Goal: Task Accomplishment & Management: Complete application form

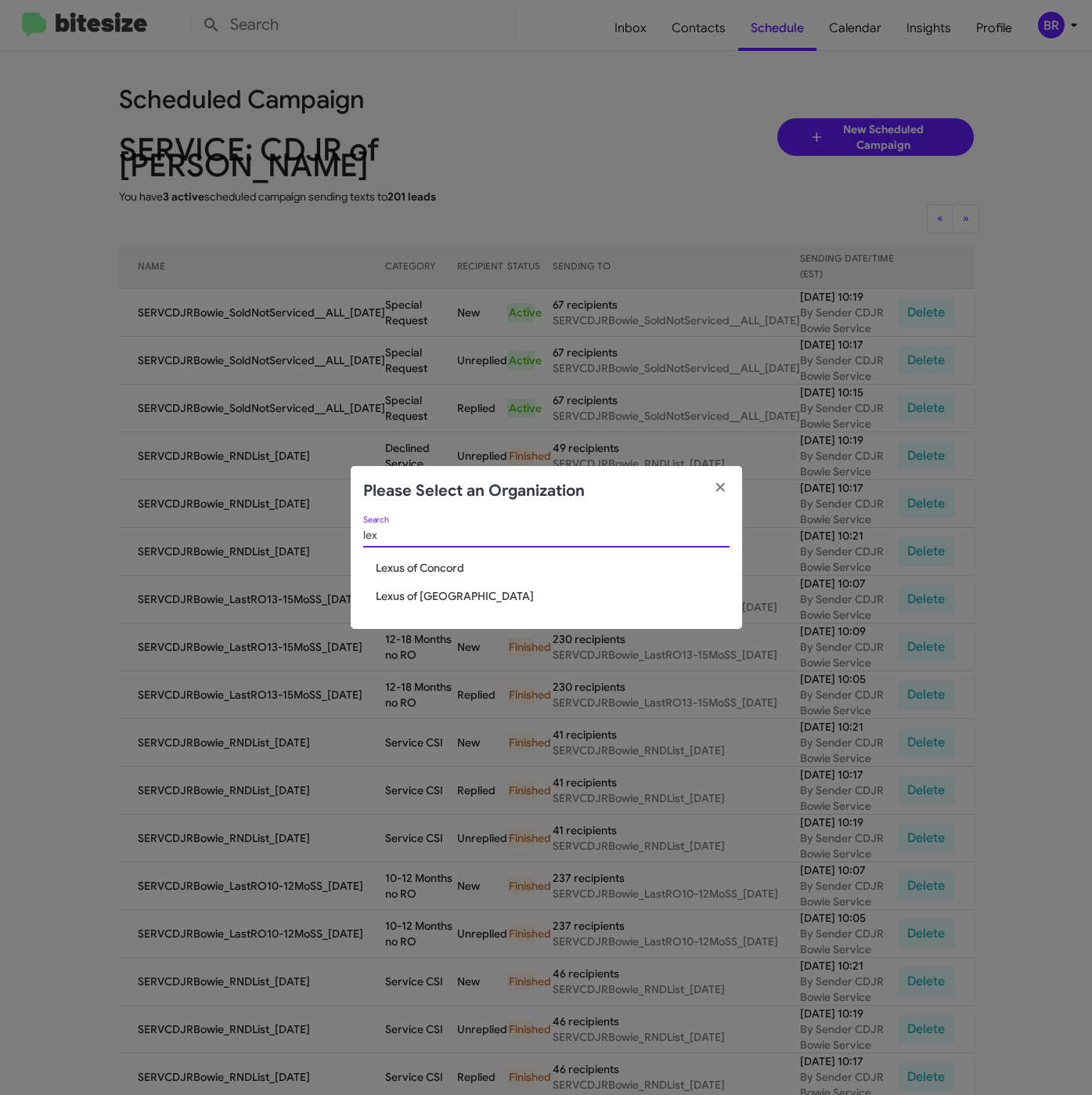
type input "lex"
click at [407, 566] on span "Lexus of Concord" at bounding box center [553, 568] width 354 height 16
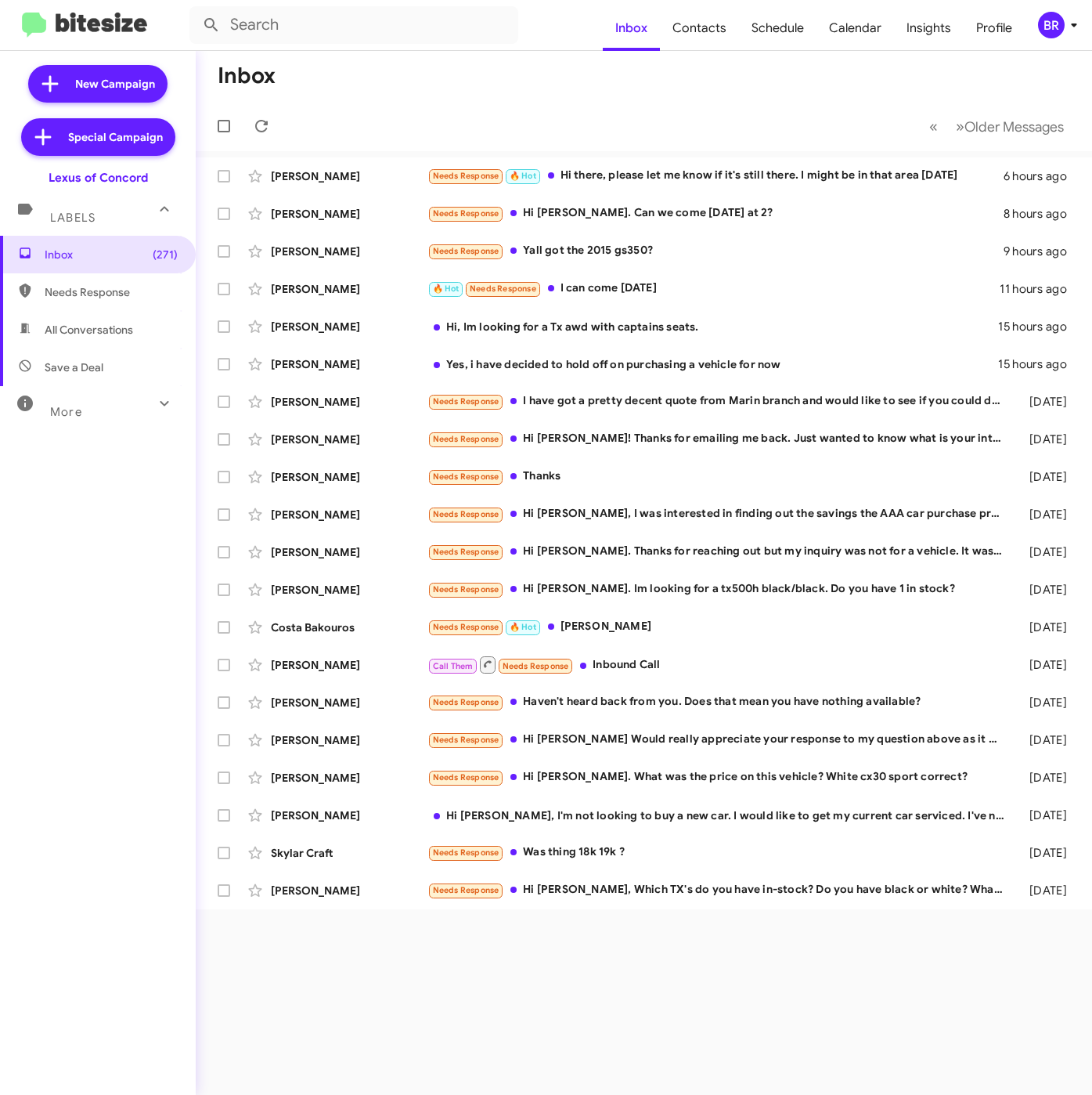
click at [1046, 19] on div "BR" at bounding box center [1051, 25] width 27 height 27
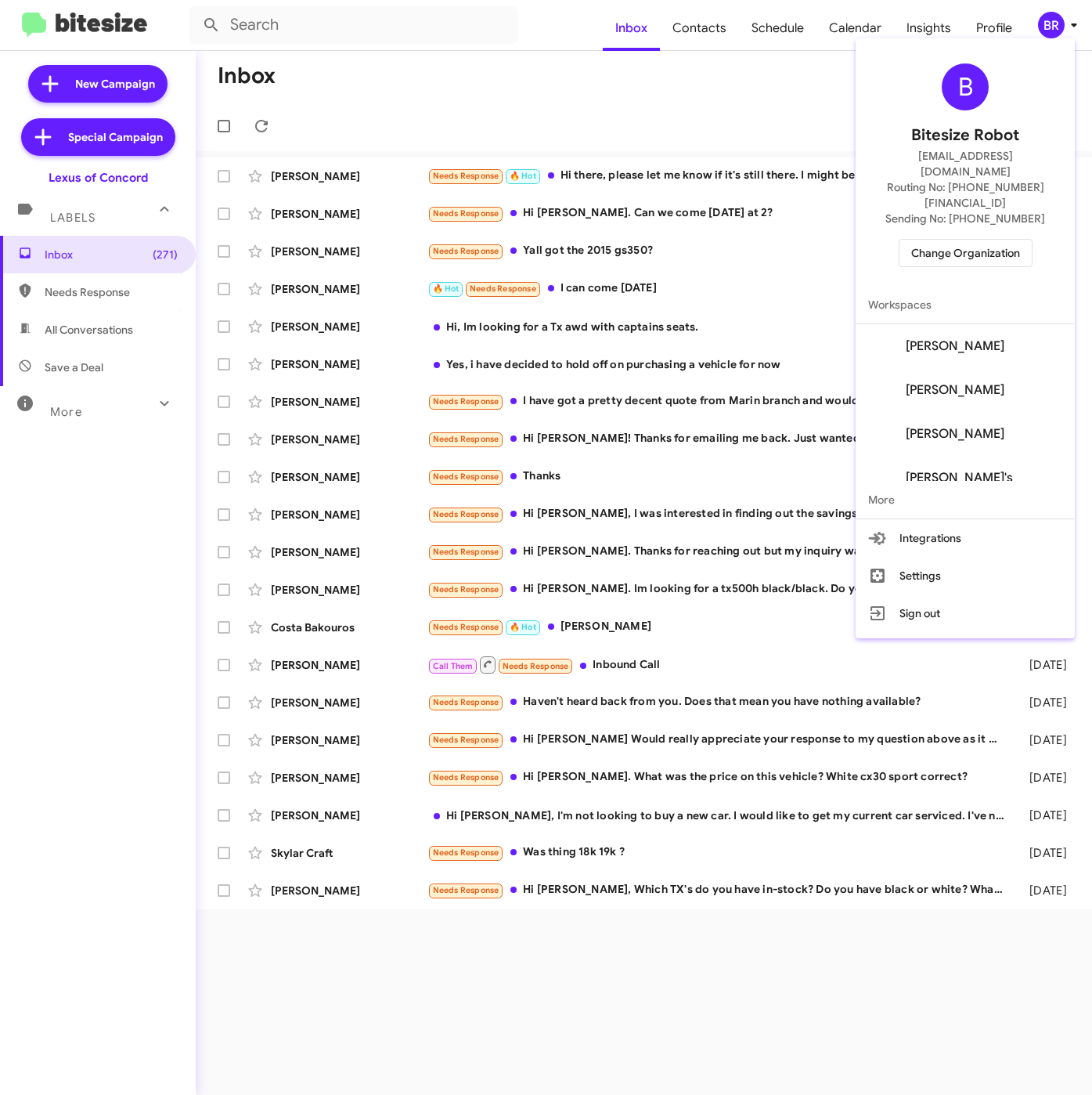
click at [341, 1019] on div at bounding box center [546, 547] width 1092 height 1095
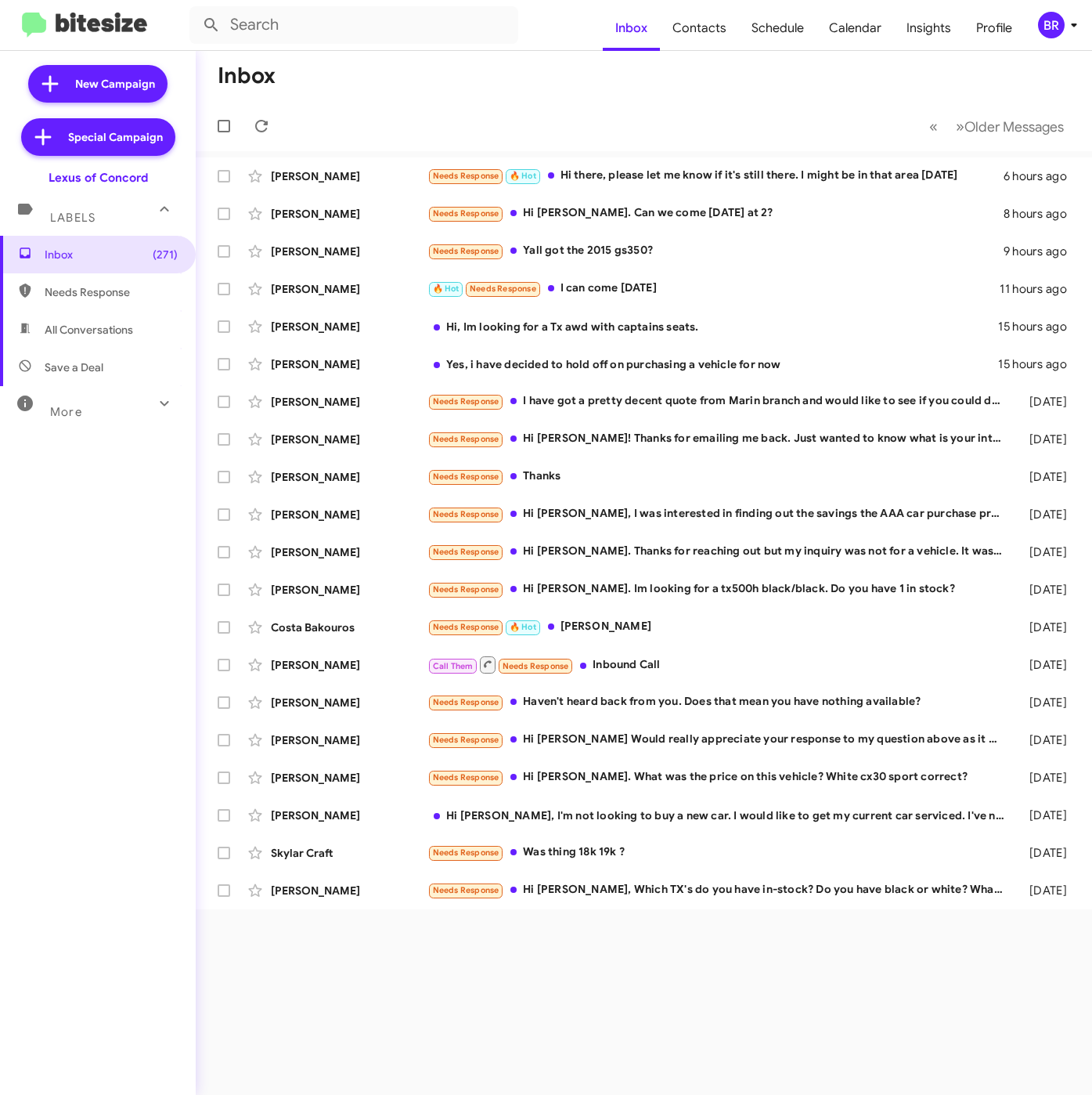
click at [1057, 17] on div "BR" at bounding box center [1051, 25] width 27 height 27
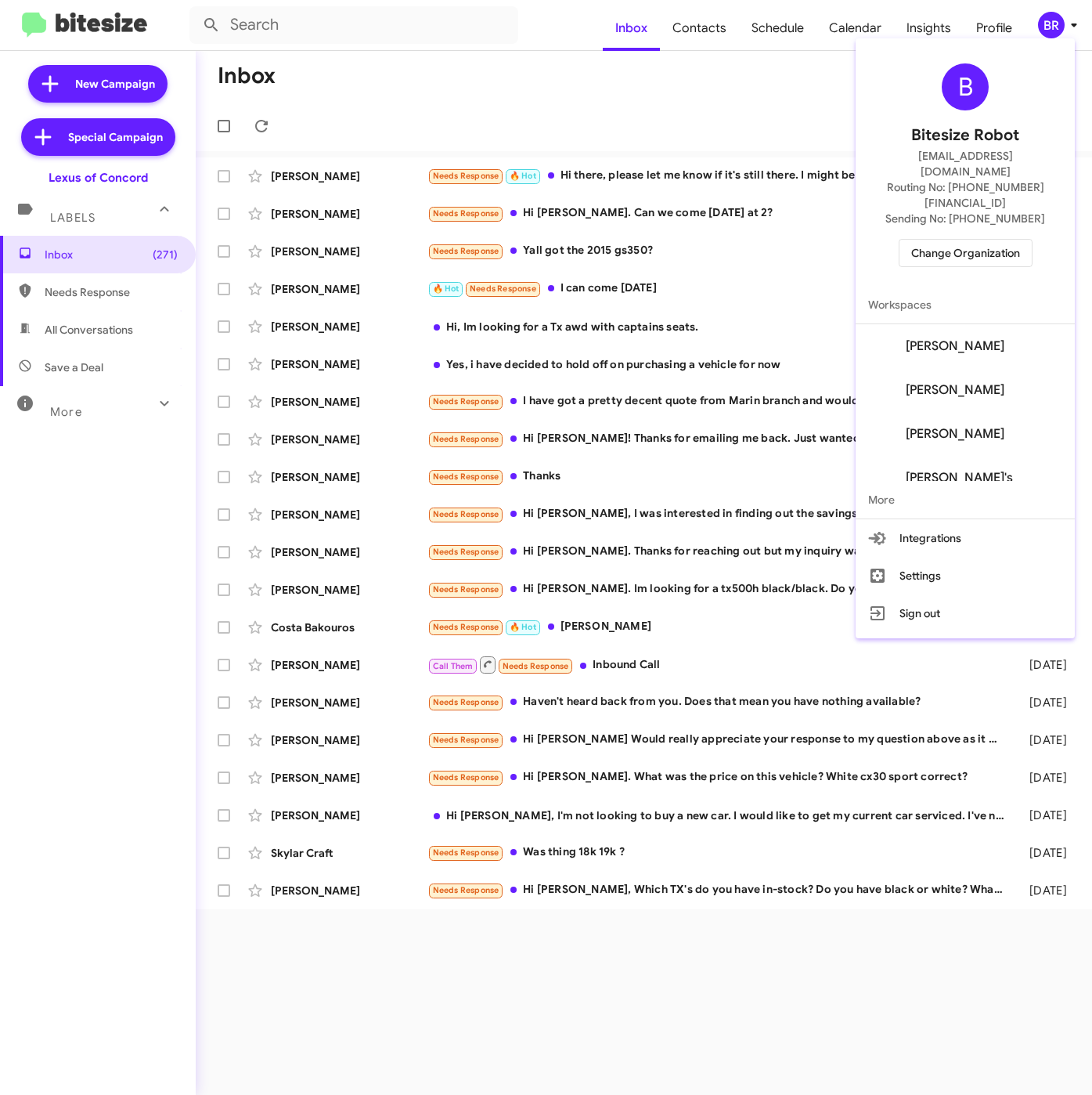
click at [966, 456] on span "[PERSON_NAME]'s" at bounding box center [966, 477] width 219 height 44
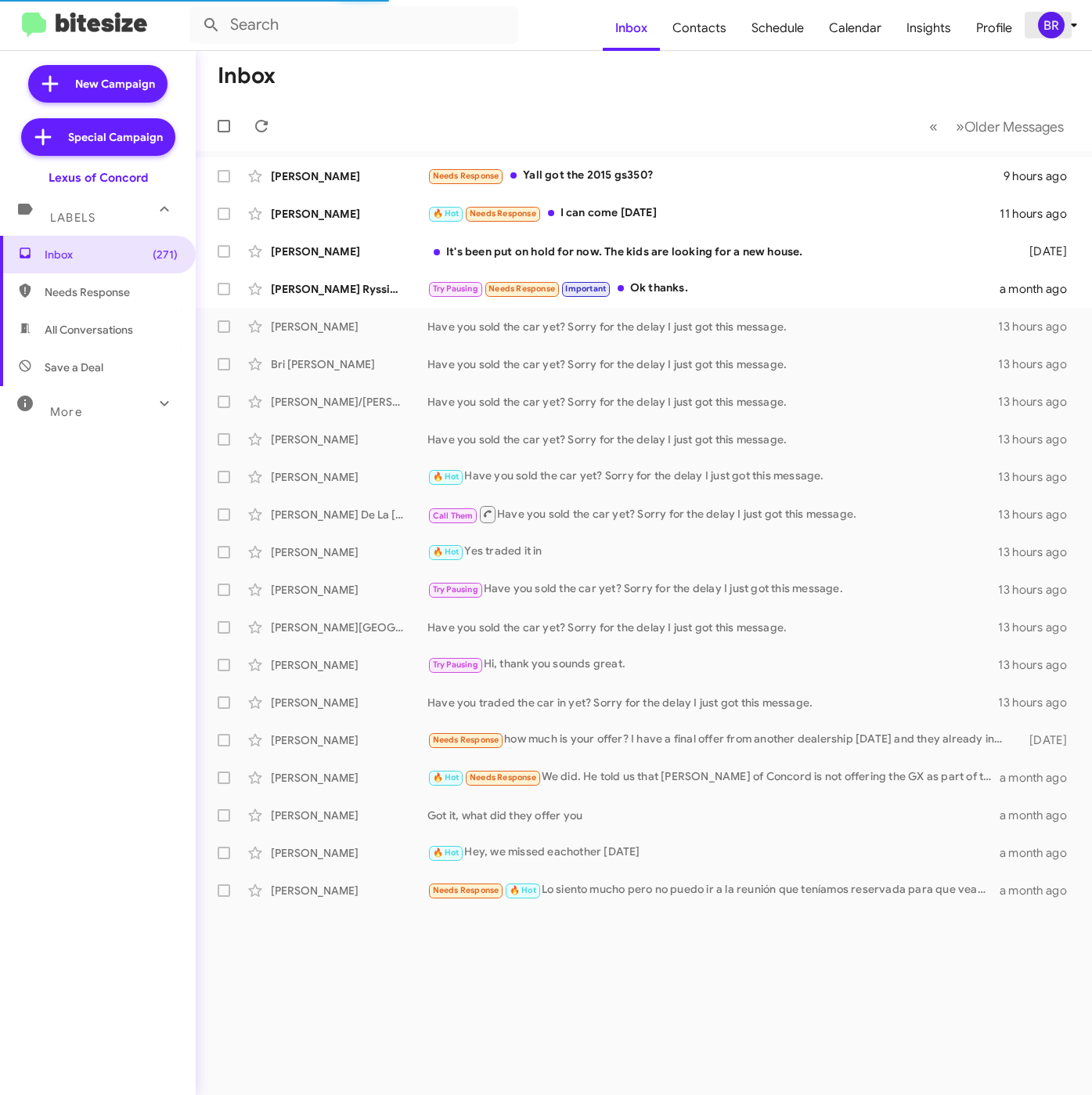
click at [1044, 26] on div "BR" at bounding box center [1051, 25] width 27 height 27
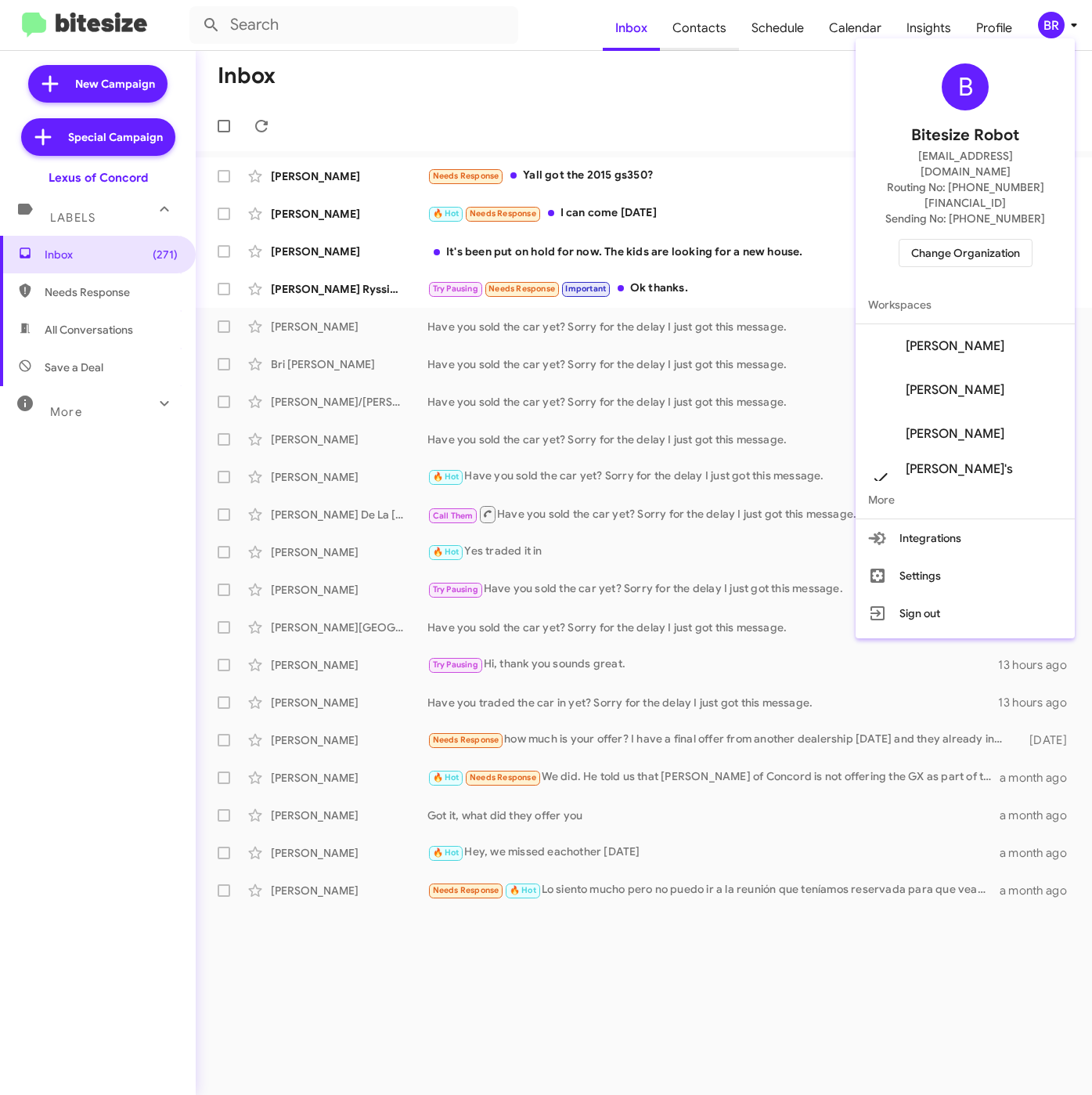
click at [712, 24] on div at bounding box center [546, 547] width 1092 height 1095
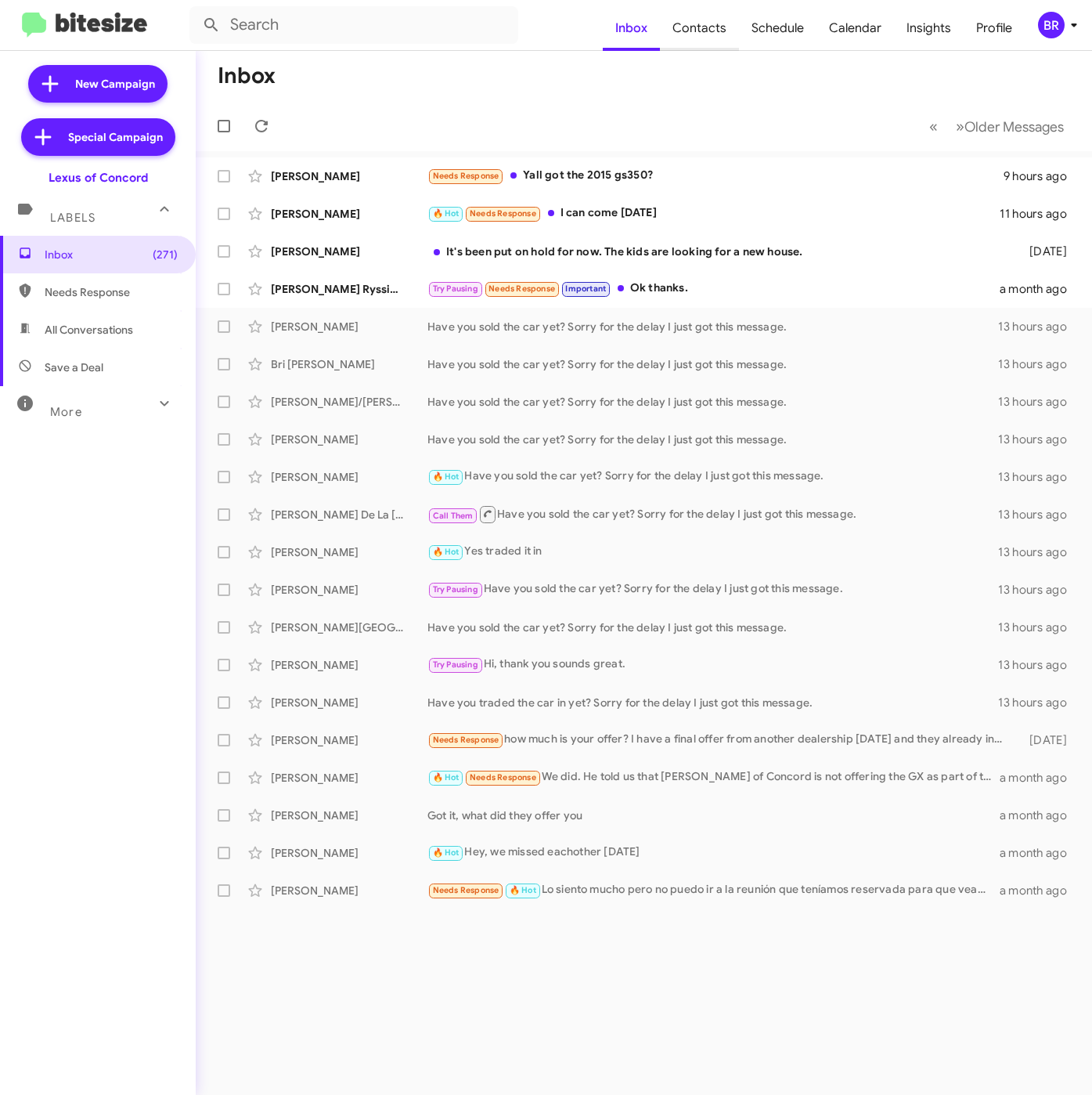
click at [698, 31] on span "Contacts" at bounding box center [700, 29] width 80 height 46
type input "in:groups"
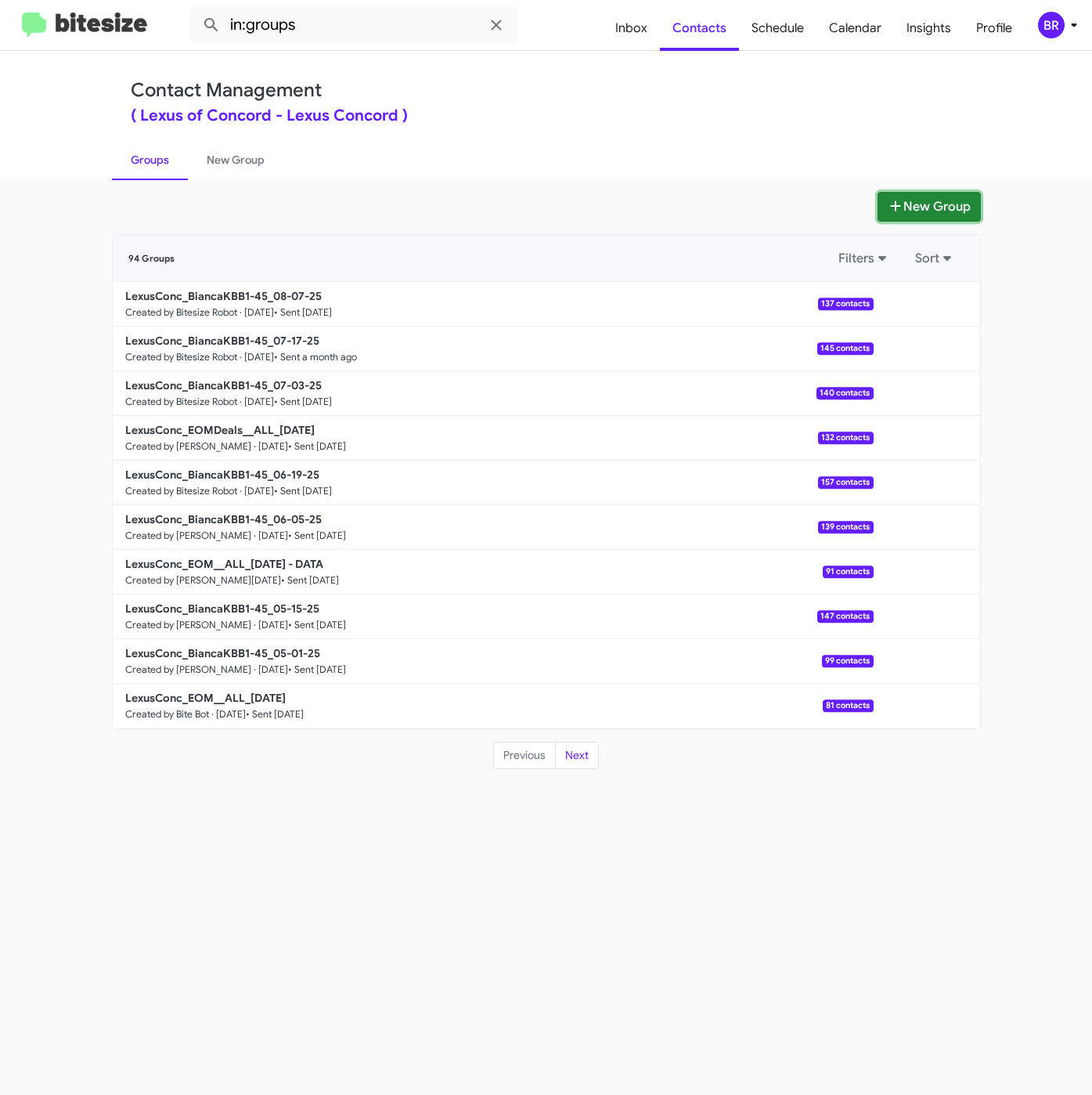
click at [930, 205] on button "New Group" at bounding box center [930, 207] width 103 height 30
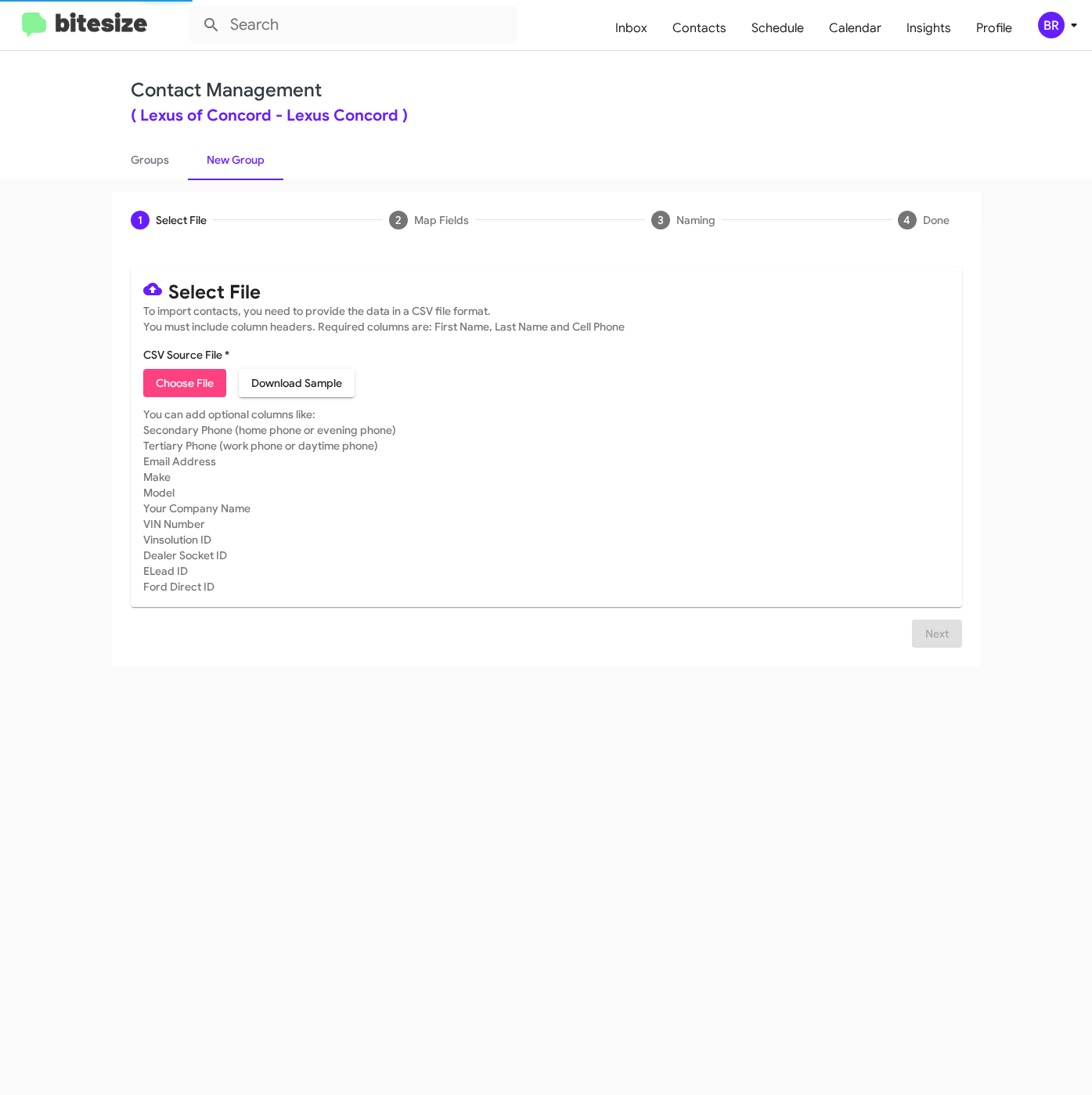
click at [202, 395] on span "Choose File" at bounding box center [185, 383] width 58 height 28
type input "LexusConc_BiancaKBB1-45_08-21-25"
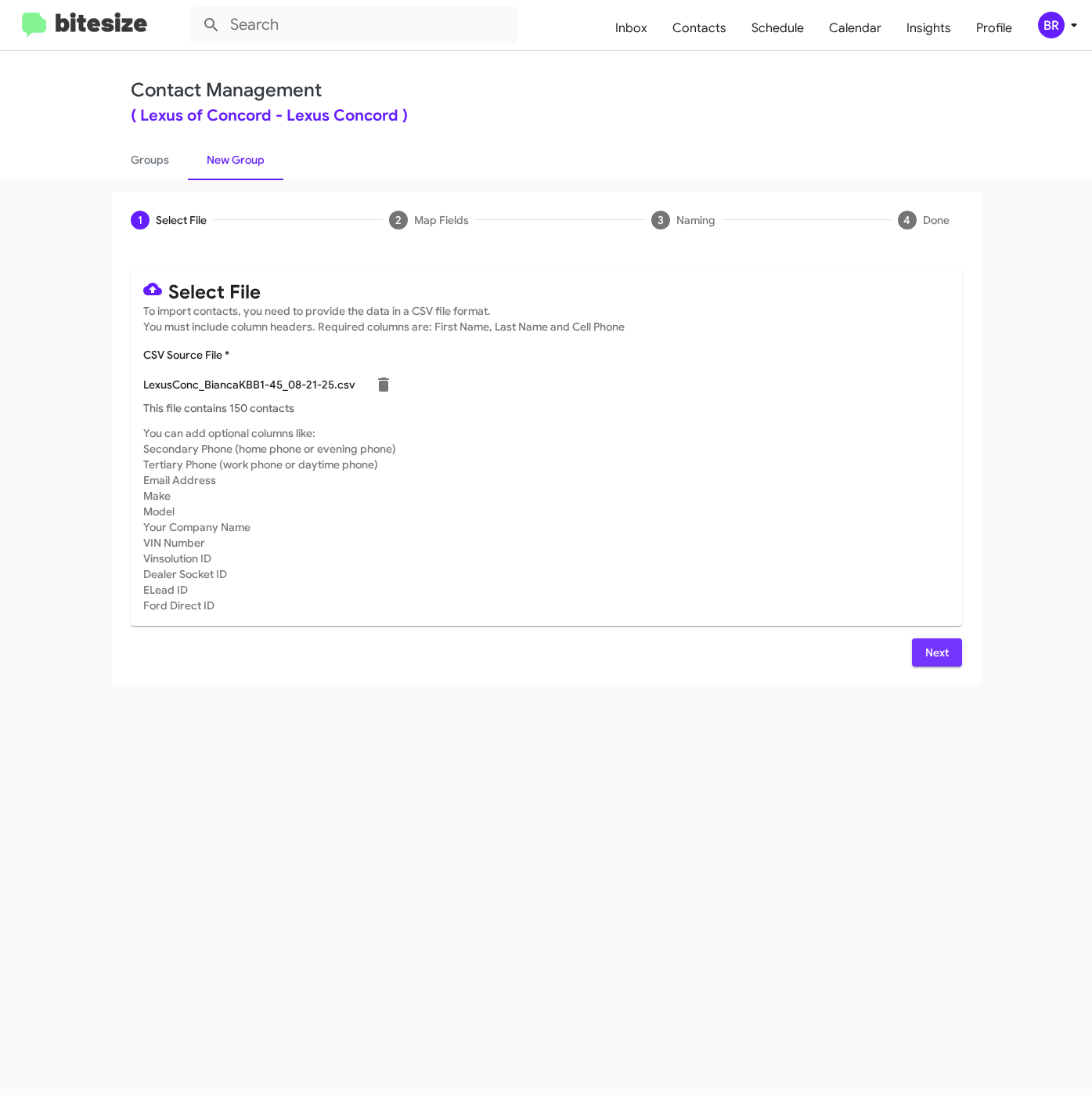
click at [942, 644] on span "Next" at bounding box center [937, 652] width 25 height 28
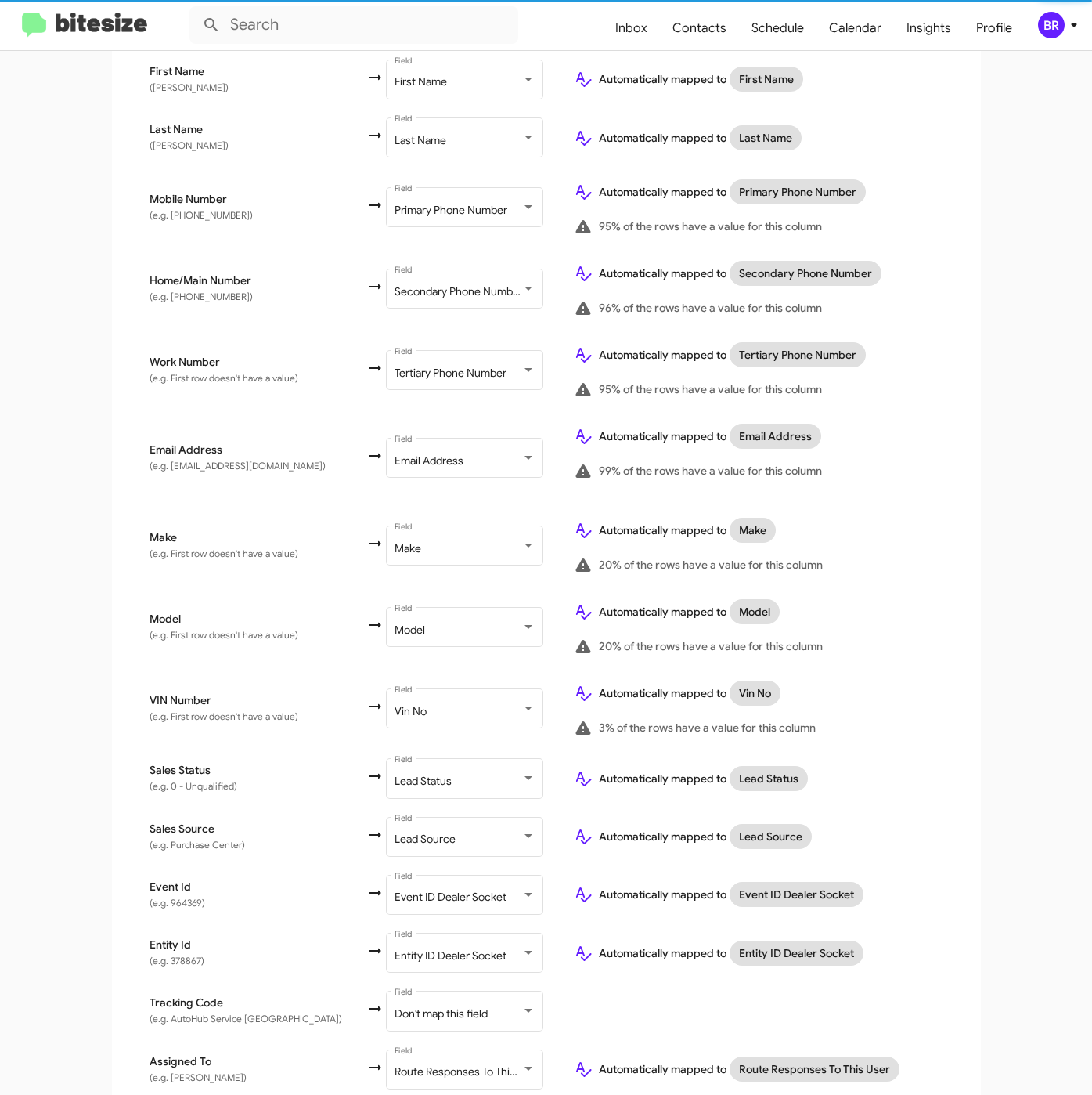
scroll to position [441, 0]
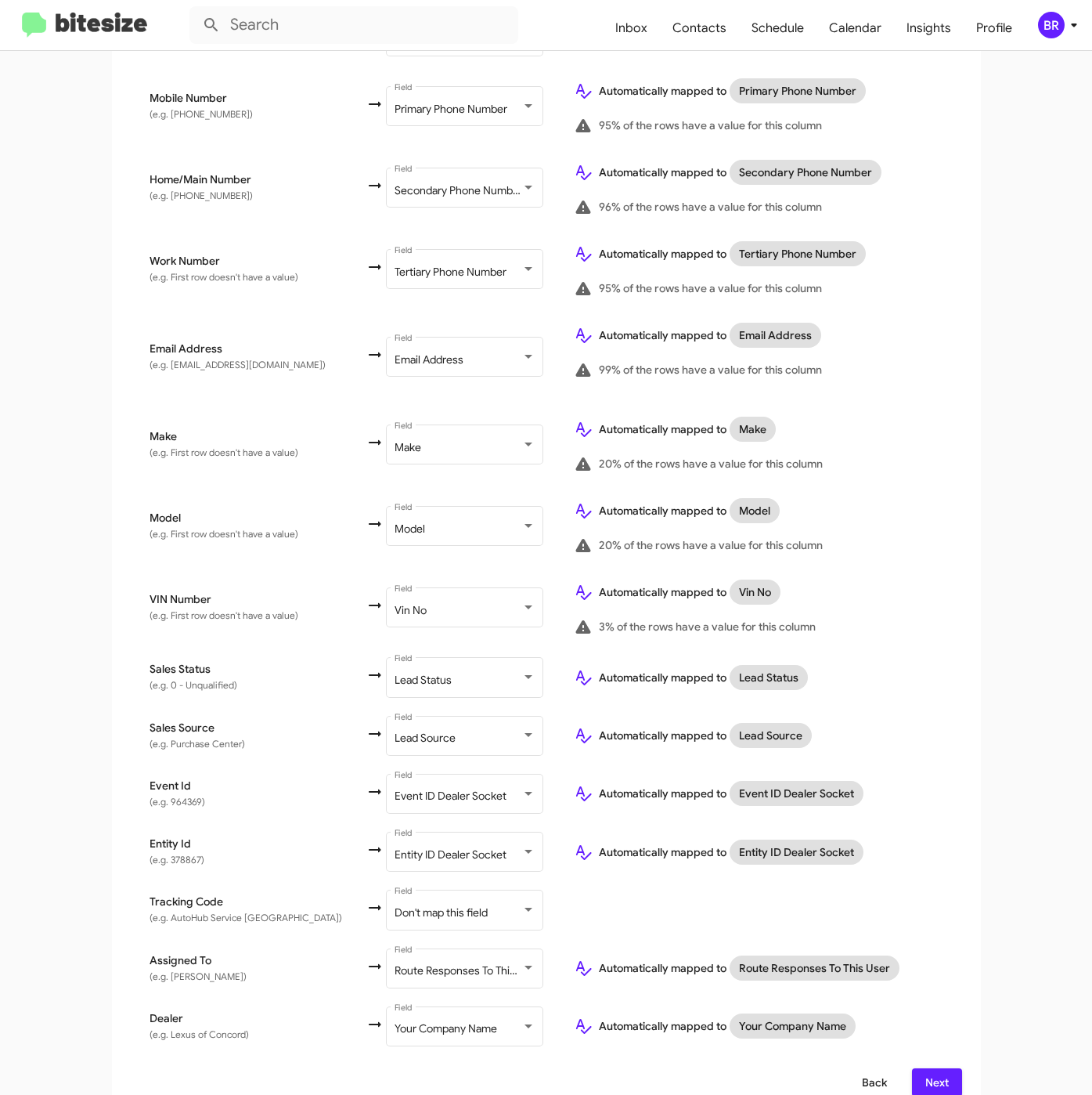
click at [862, 1068] on span "Back" at bounding box center [874, 1082] width 25 height 28
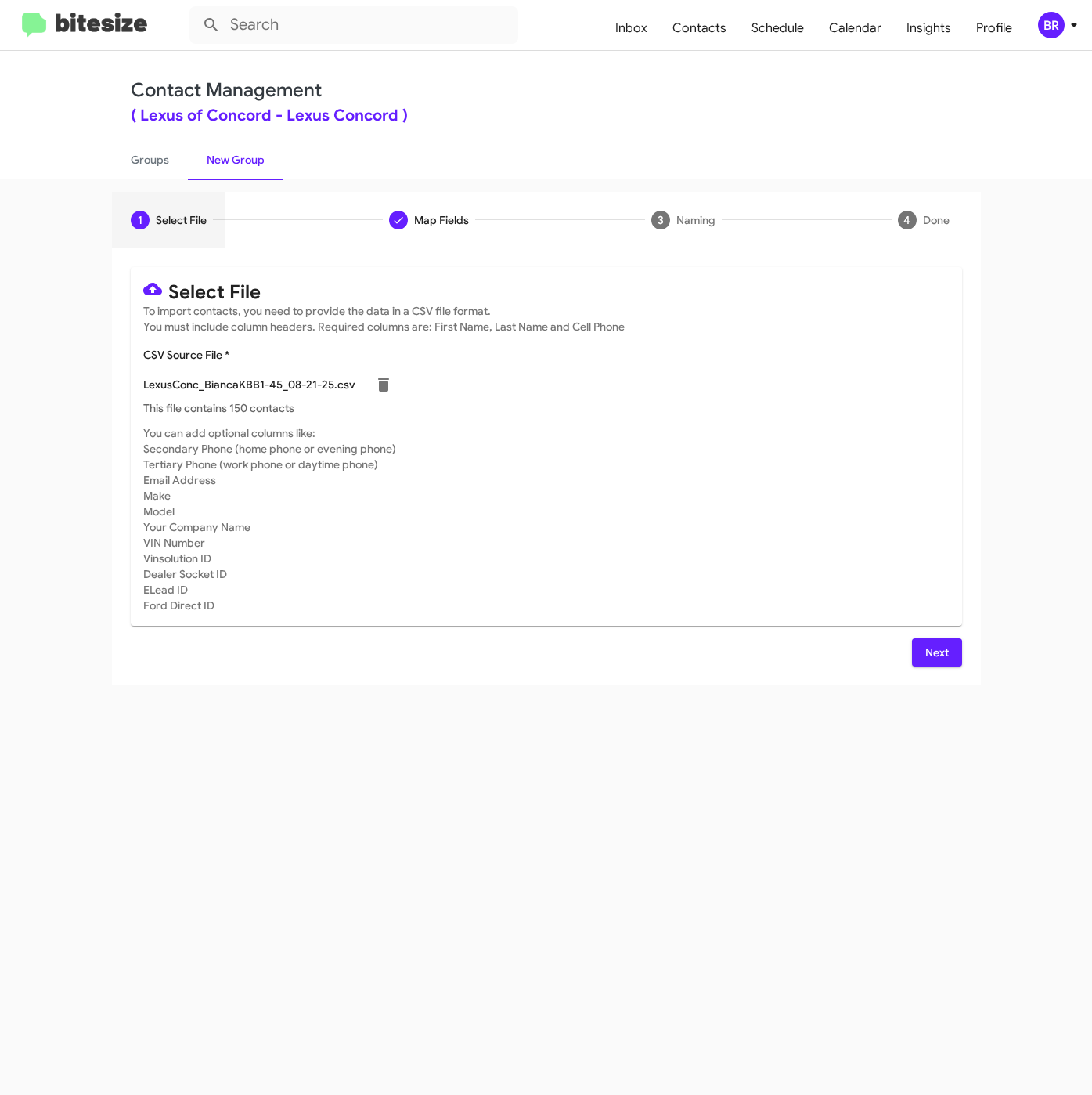
scroll to position [0, 0]
click at [383, 381] on icon at bounding box center [383, 384] width 19 height 19
checkbox input "false"
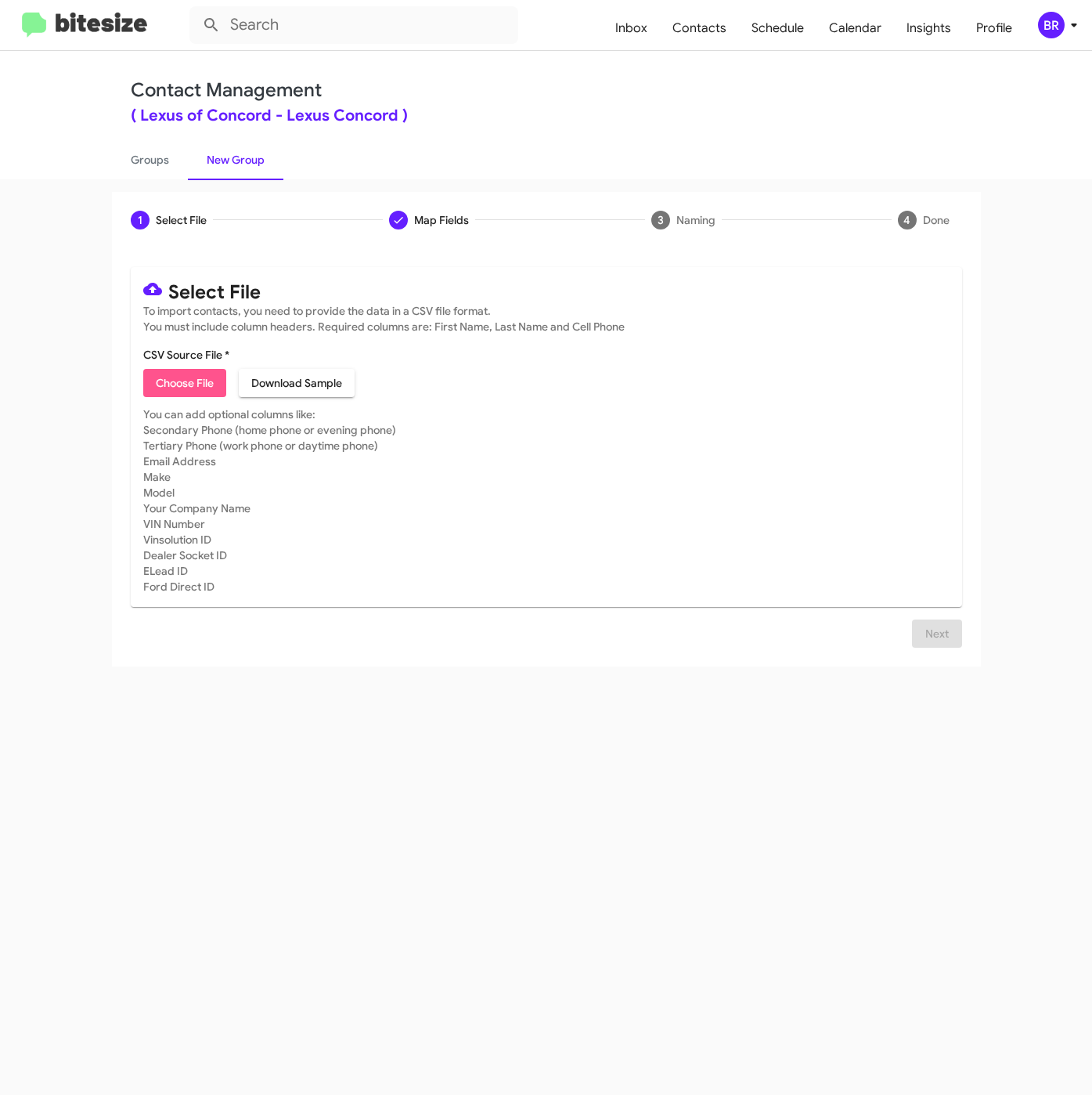
click at [201, 386] on span "Choose File" at bounding box center [185, 383] width 58 height 28
type input "LexusConc_BiancaKBB1-45_08-21-25"
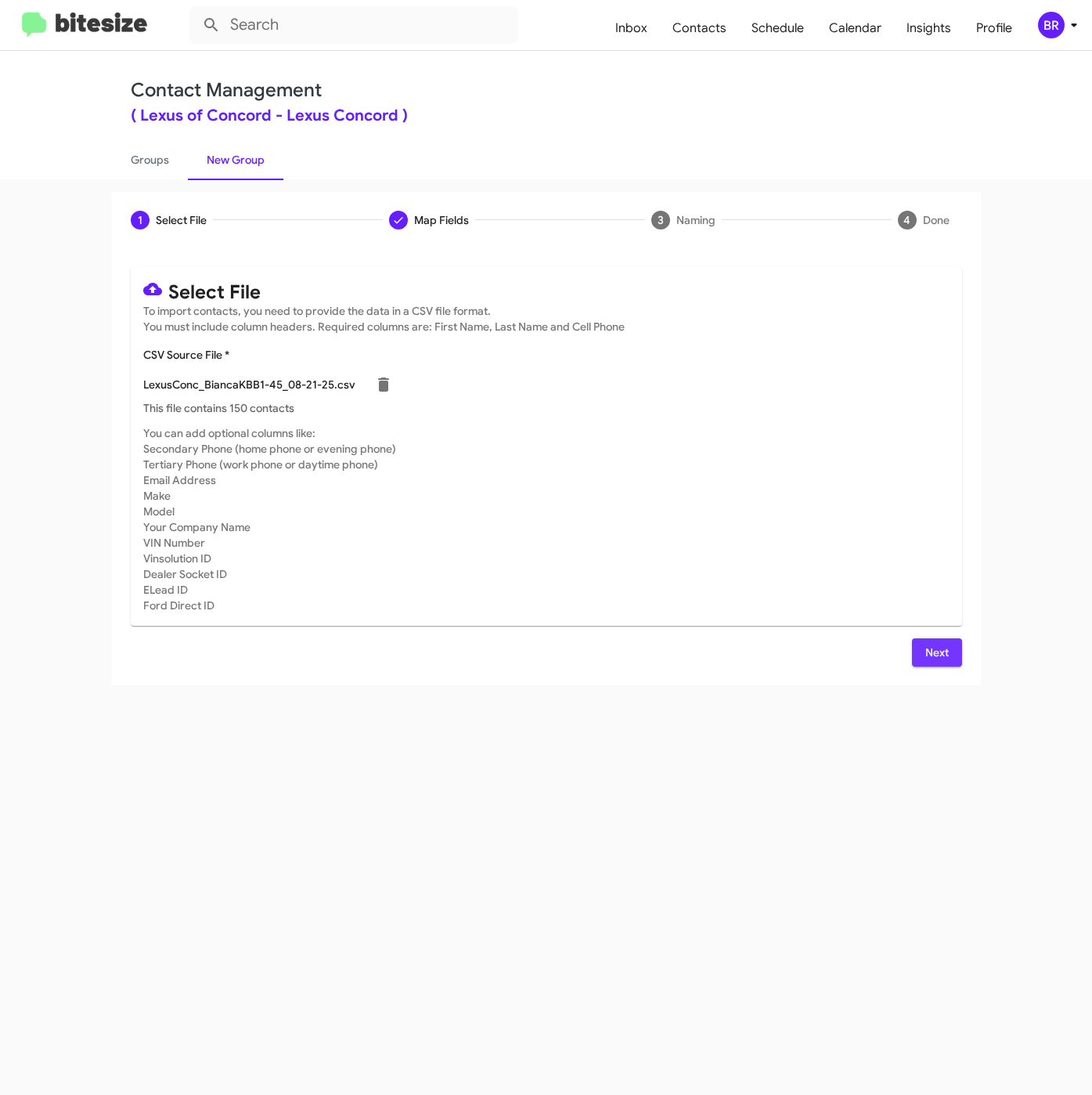
click at [943, 643] on span "Next" at bounding box center [937, 652] width 25 height 28
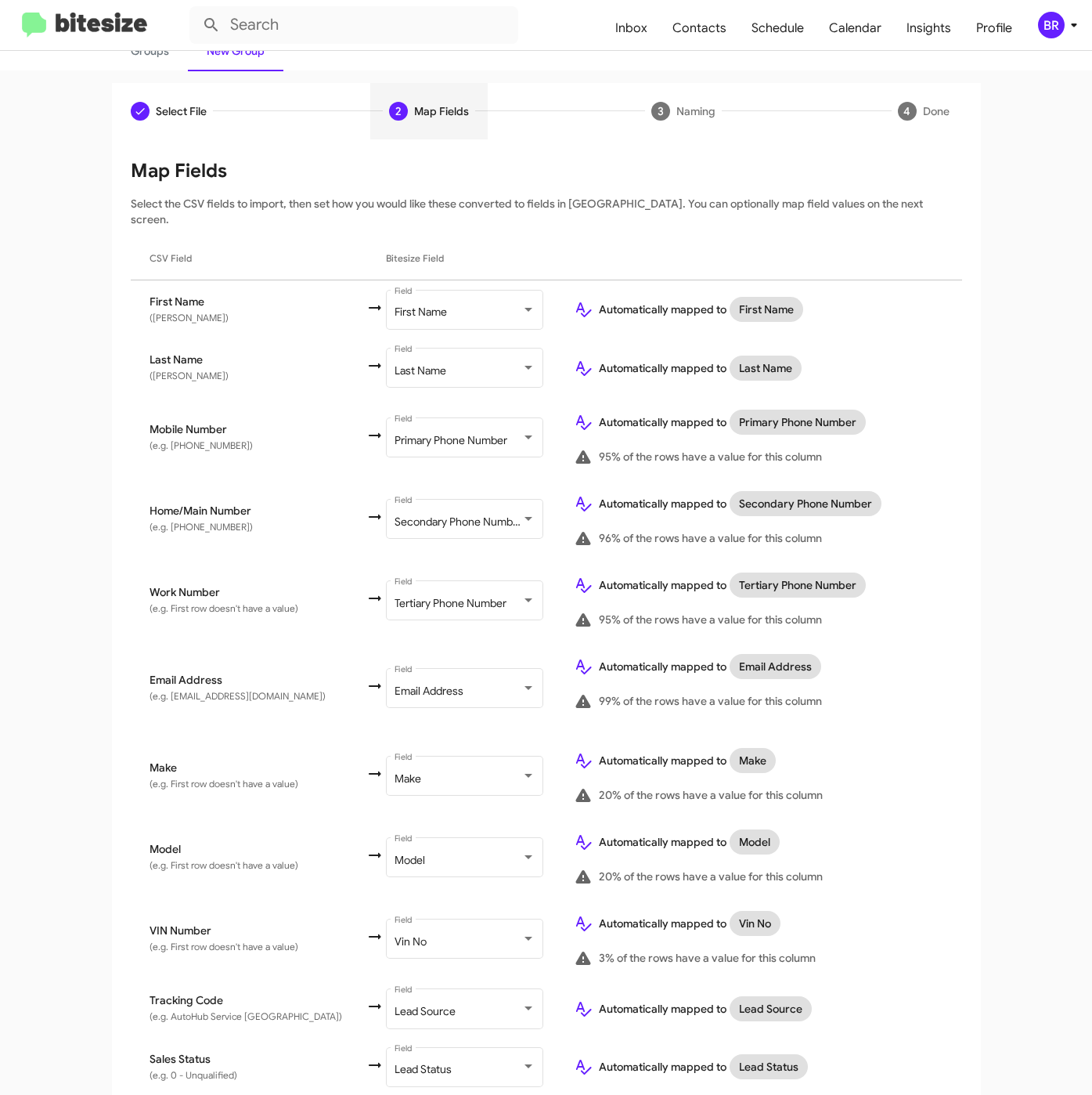
scroll to position [383, 0]
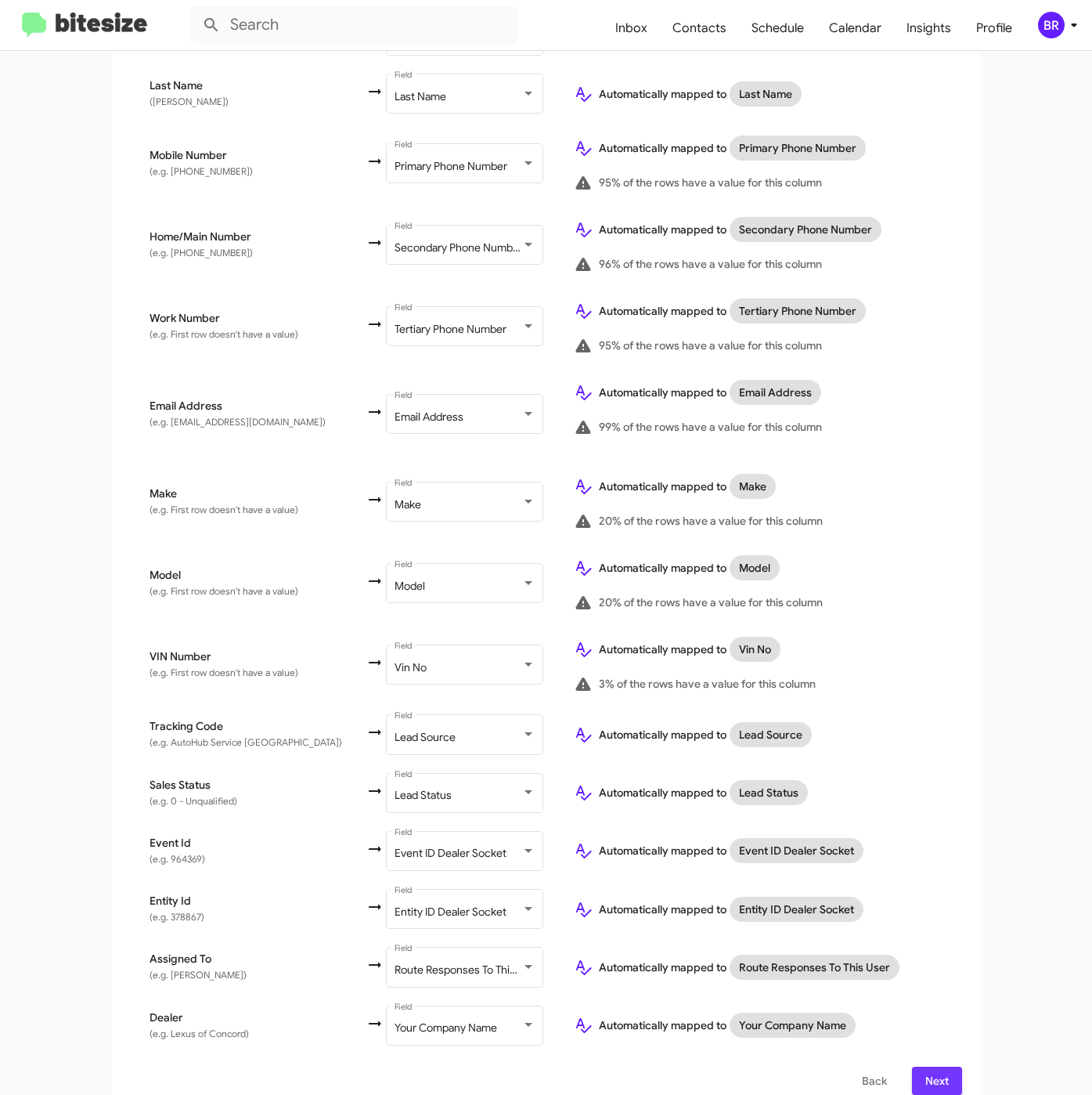
click at [941, 1066] on button "Next" at bounding box center [937, 1080] width 50 height 28
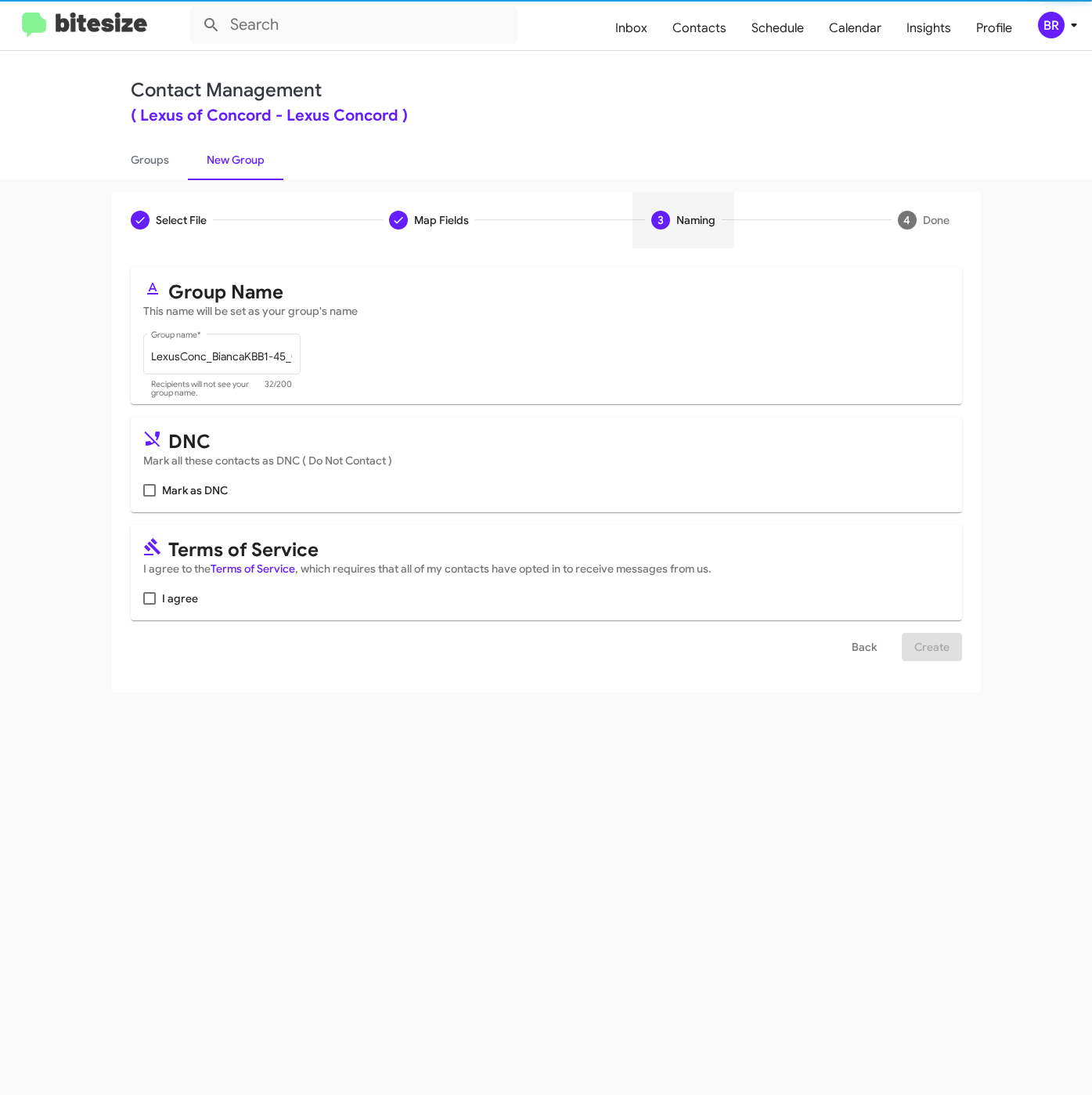
scroll to position [0, 0]
click at [179, 608] on span "I agree" at bounding box center [180, 598] width 36 height 19
click at [149, 606] on input "I agree" at bounding box center [149, 605] width 1 height 1
checkbox input "true"
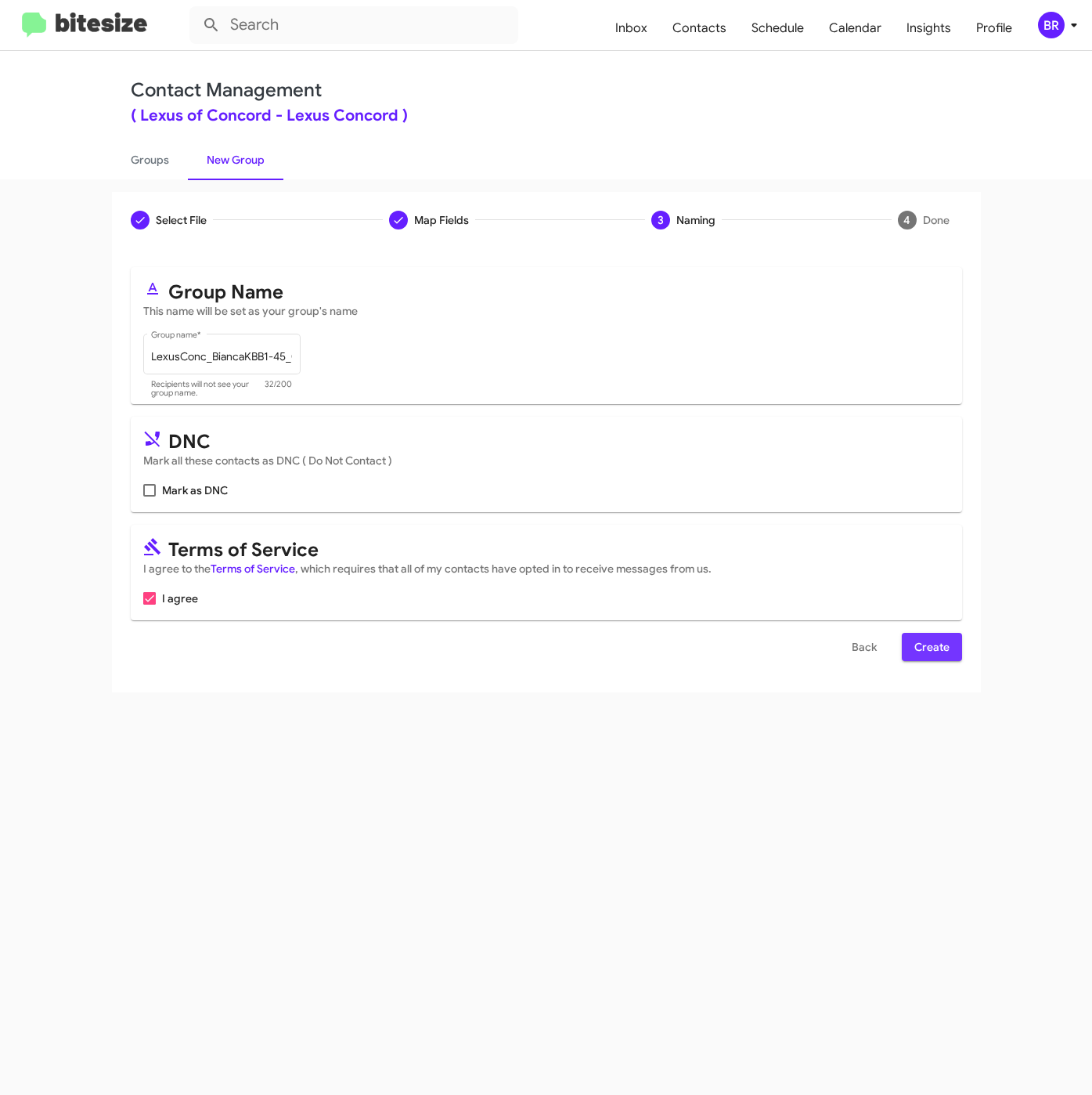
click at [941, 650] on span "Create" at bounding box center [932, 646] width 35 height 28
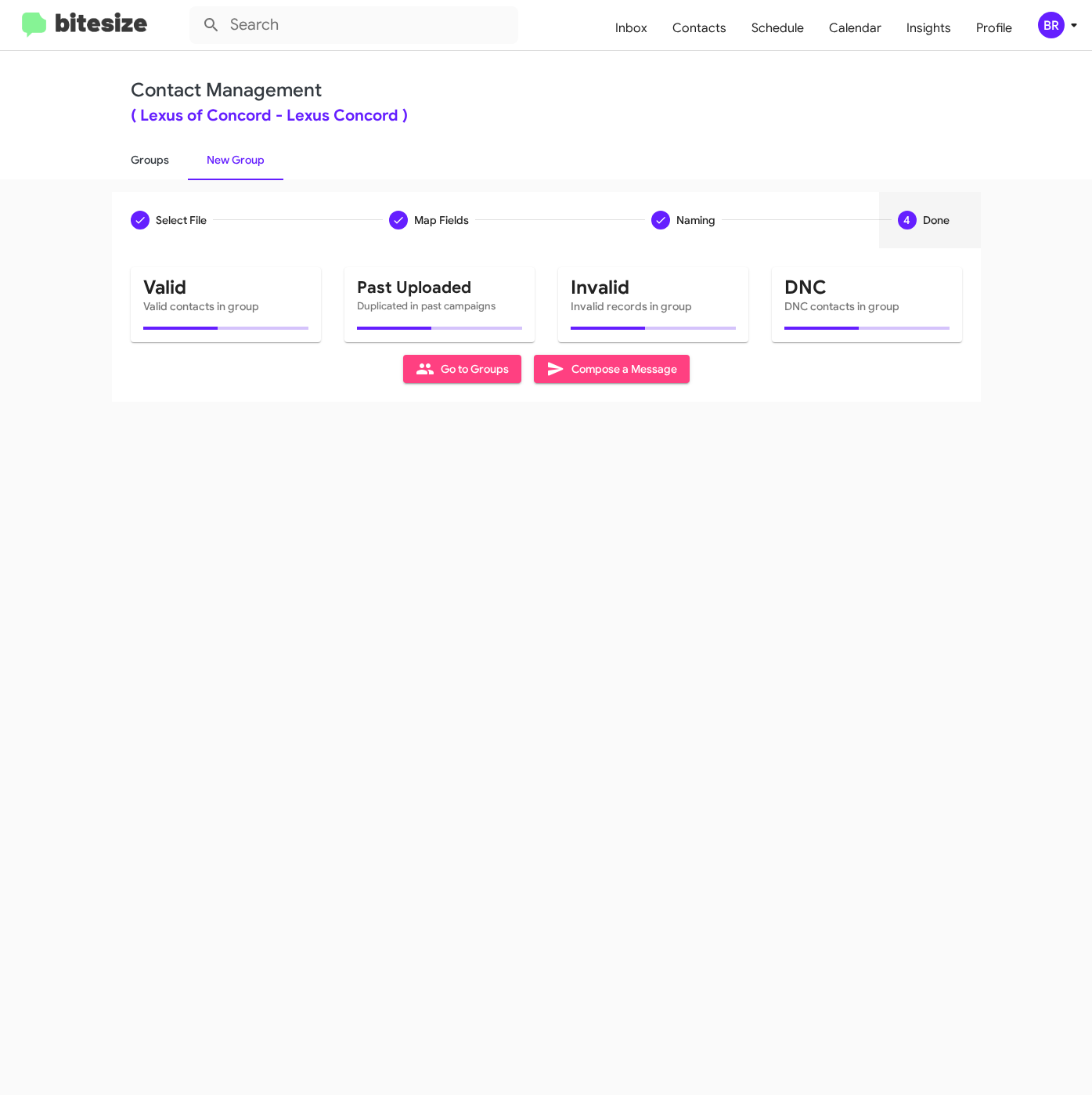
click at [131, 160] on link "Groups" at bounding box center [150, 159] width 76 height 41
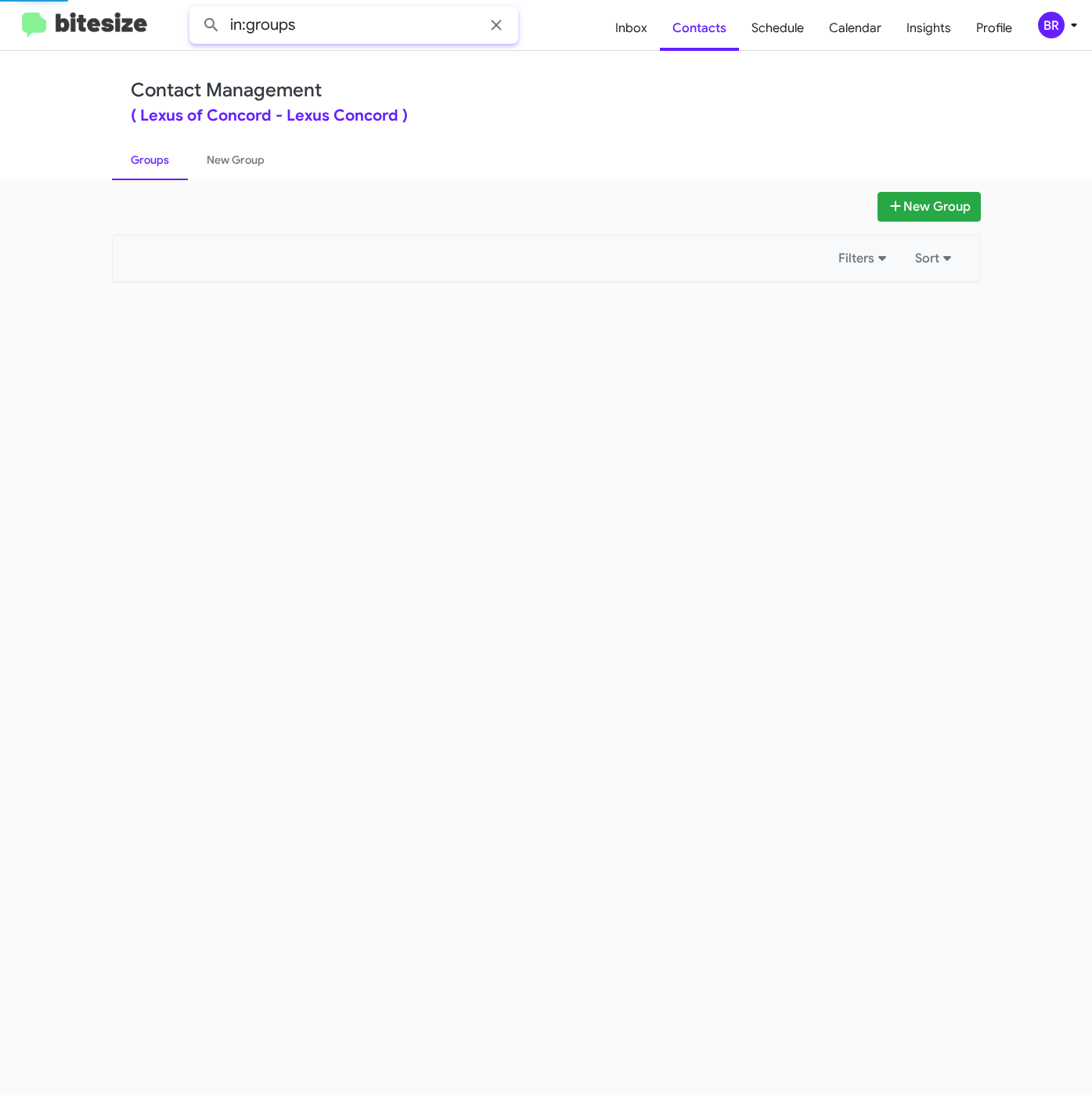
click at [414, 28] on input "in:groups" at bounding box center [354, 25] width 329 height 38
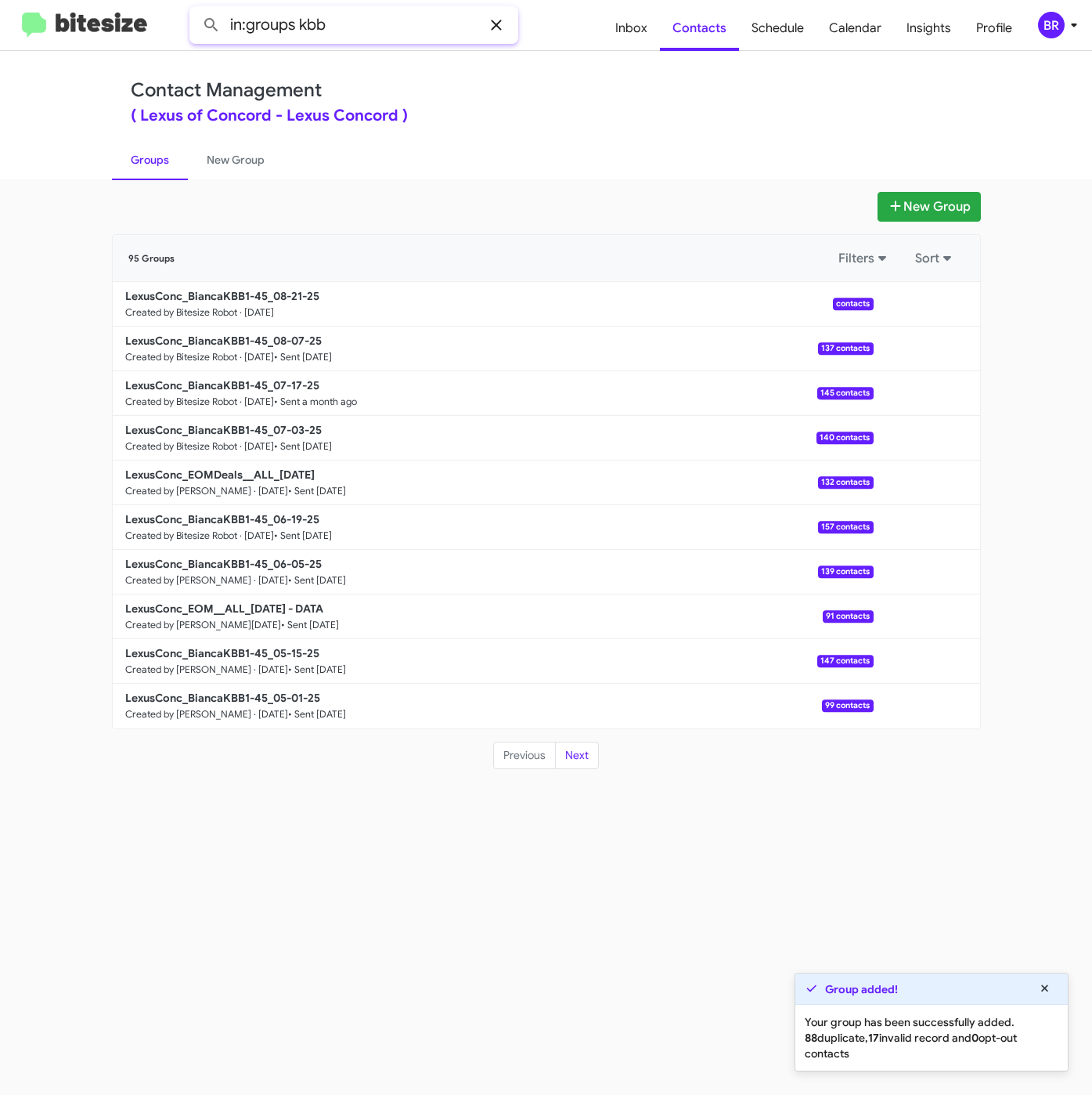
type input "in:groups kbb"
click at [196, 9] on button at bounding box center [211, 24] width 31 height 31
click at [207, 303] on link "LexusConc_BiancaKBB1-45_08-21-25 Created by Bitesize Robot · [DATE] 133 contacts" at bounding box center [492, 303] width 761 height 45
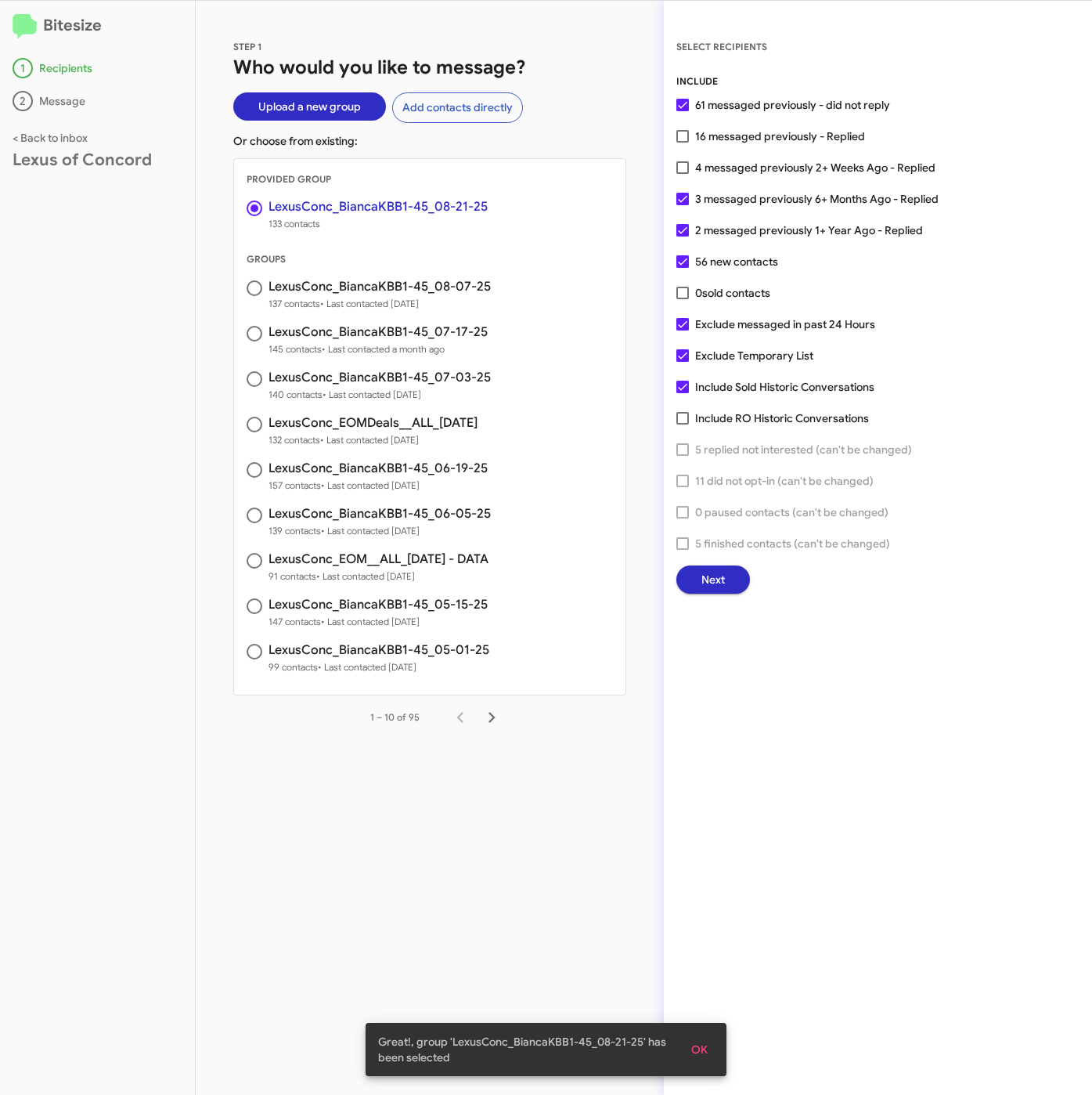
click at [769, 205] on span "3 messaged previously 6+ Months Ago - Replied" at bounding box center [817, 199] width 244 height 19
click at [683, 205] on input "3 messaged previously 6+ Months Ago - Replied" at bounding box center [682, 205] width 1 height 1
checkbox input "false"
click at [766, 233] on span "2 messaged previously 1+ Year Ago - Replied" at bounding box center [809, 230] width 228 height 19
click at [683, 237] on input "2 messaged previously 1+ Year Ago - Replied" at bounding box center [682, 237] width 1 height 1
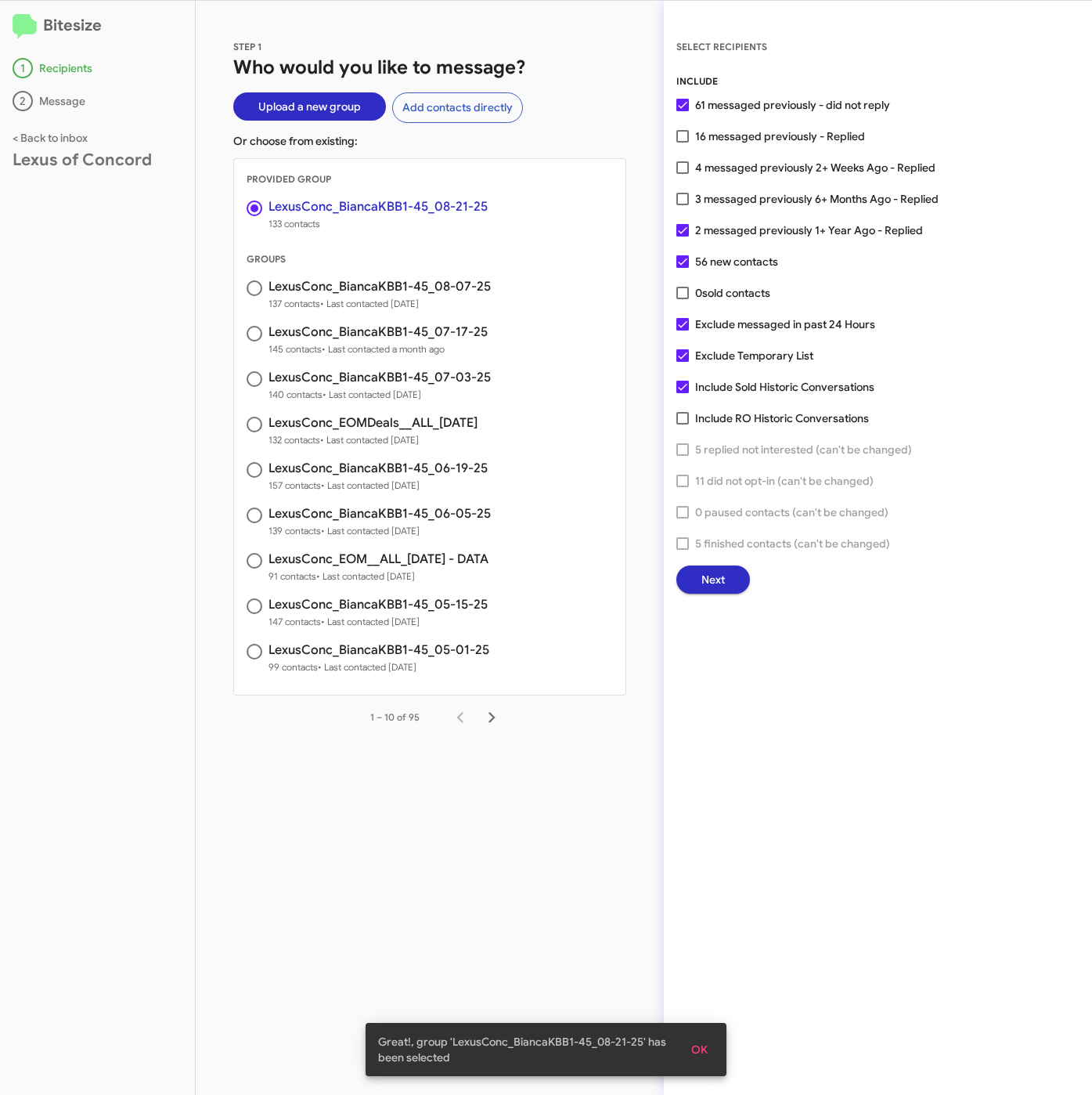
checkbox input "false"
click at [726, 580] on button "Next" at bounding box center [713, 580] width 74 height 28
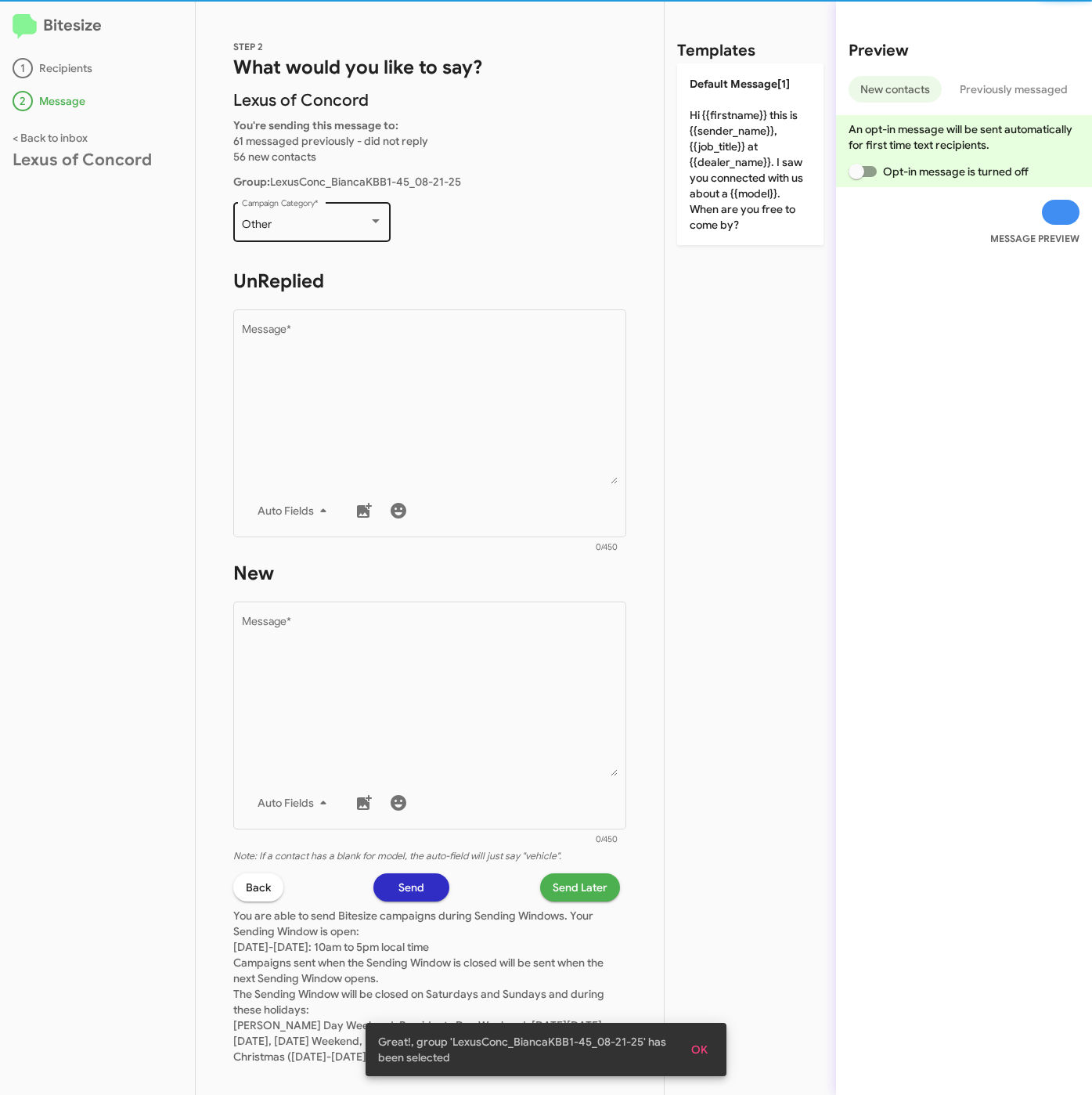
click at [326, 224] on div "Other" at bounding box center [305, 225] width 127 height 13
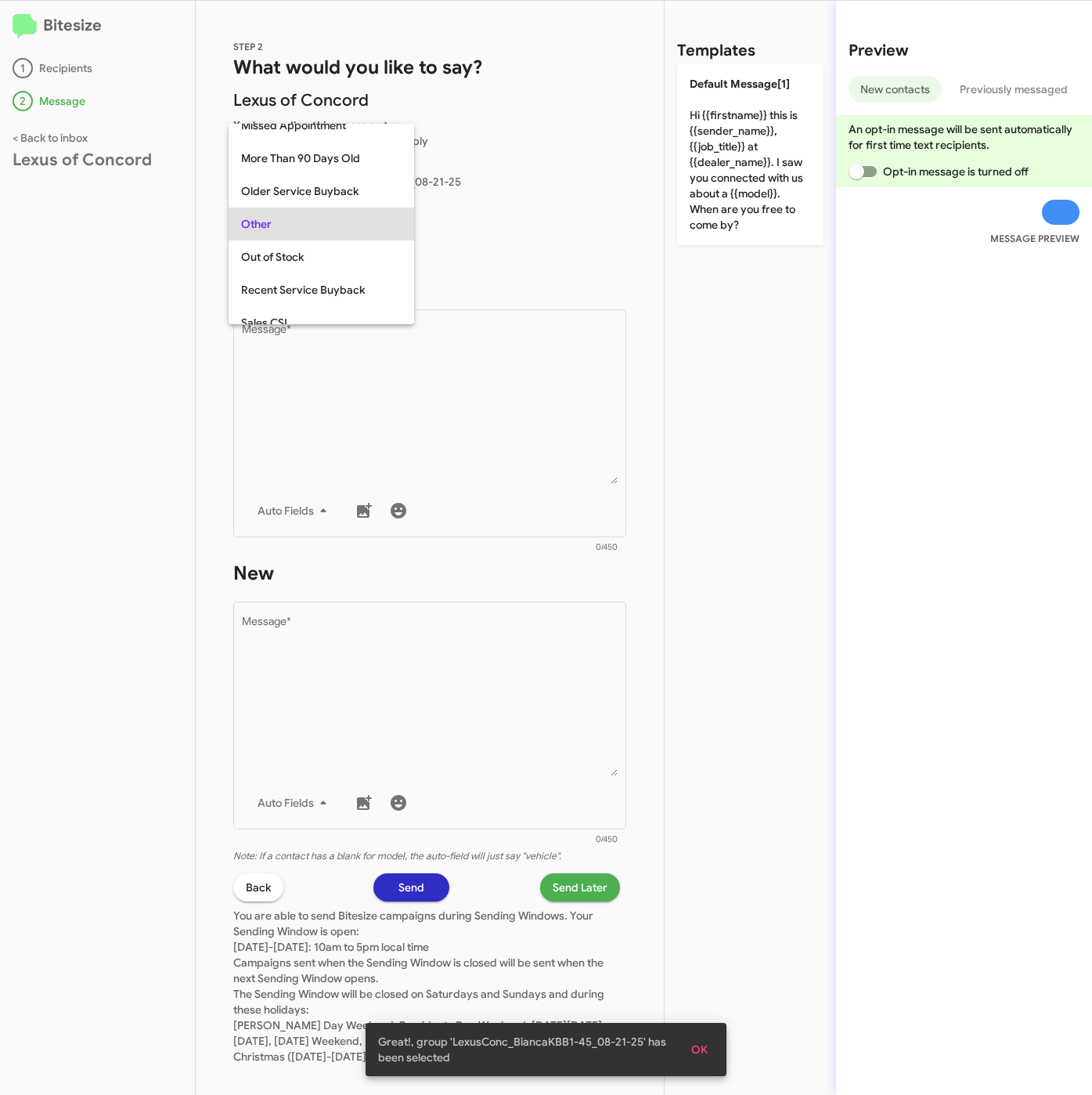
scroll to position [555, 0]
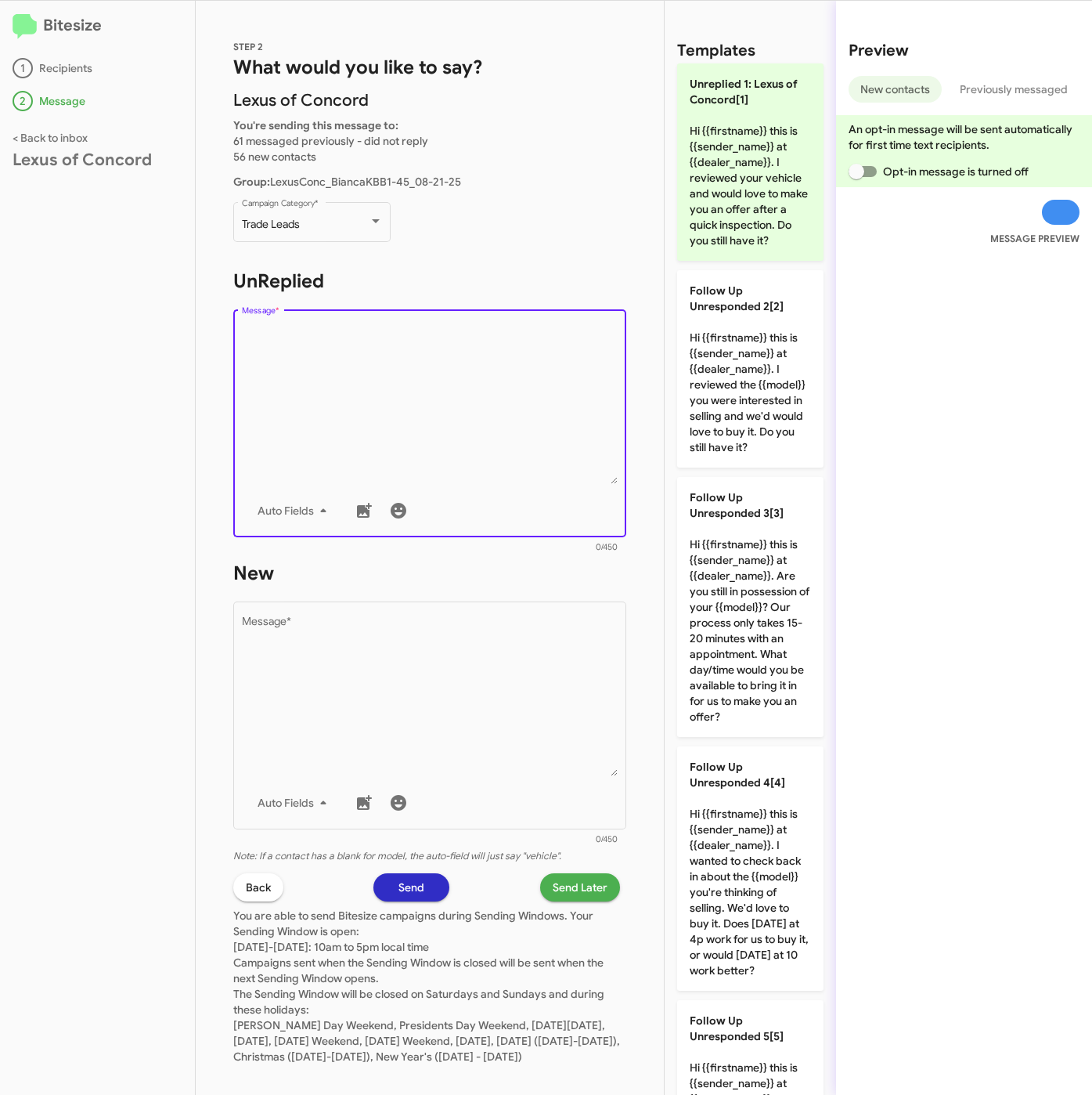
click at [402, 385] on textarea "Message *" at bounding box center [430, 404] width 377 height 160
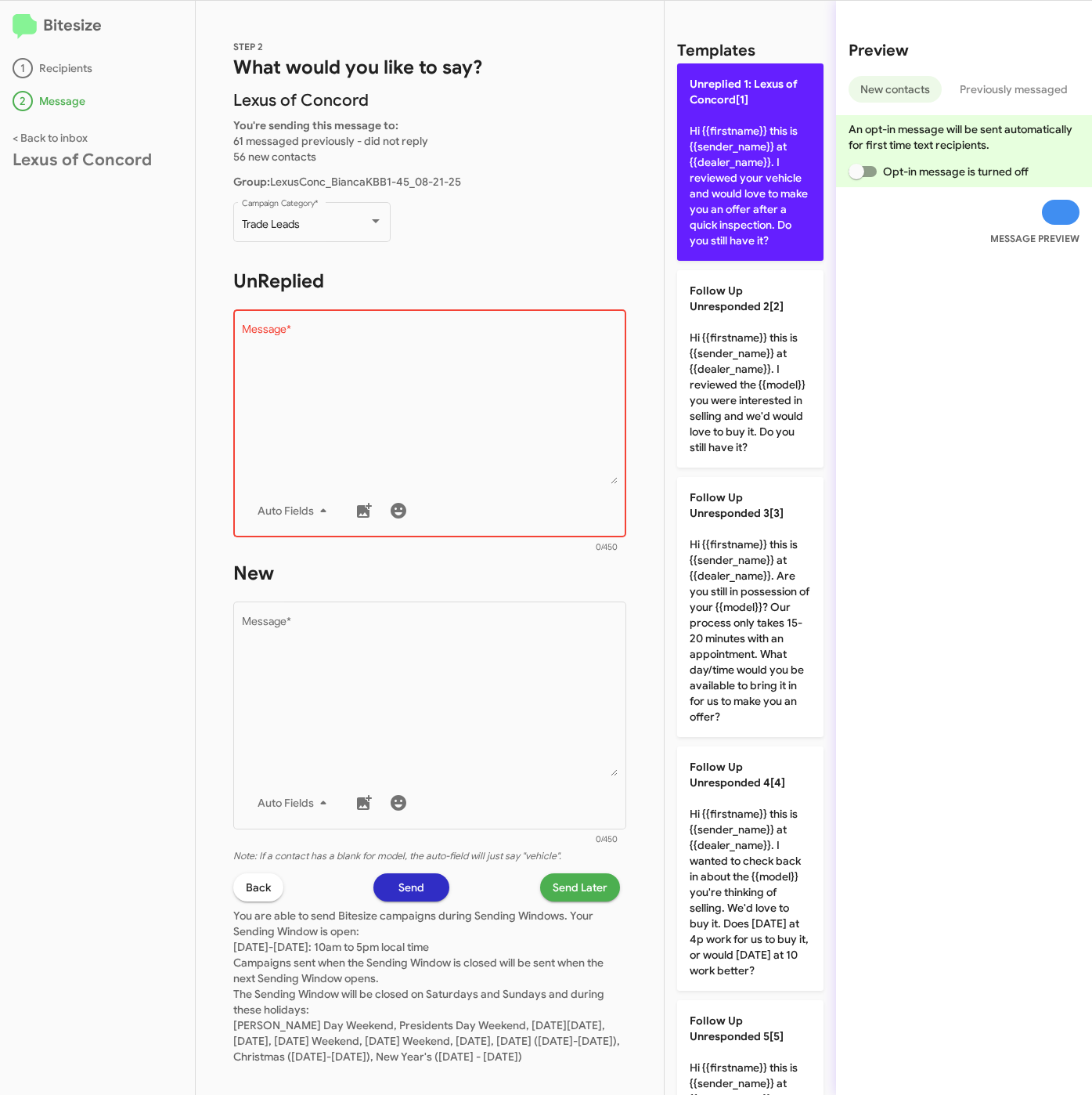
click at [745, 176] on p "Unreplied 1: Lexus of Concord[1] Hi {{firstname}} this is {{sender_name}} at {{…" at bounding box center [750, 162] width 146 height 197
type textarea "Hi {{firstname}} this is {{sender_name}} at {{dealer_name}}. I reviewed your ve…"
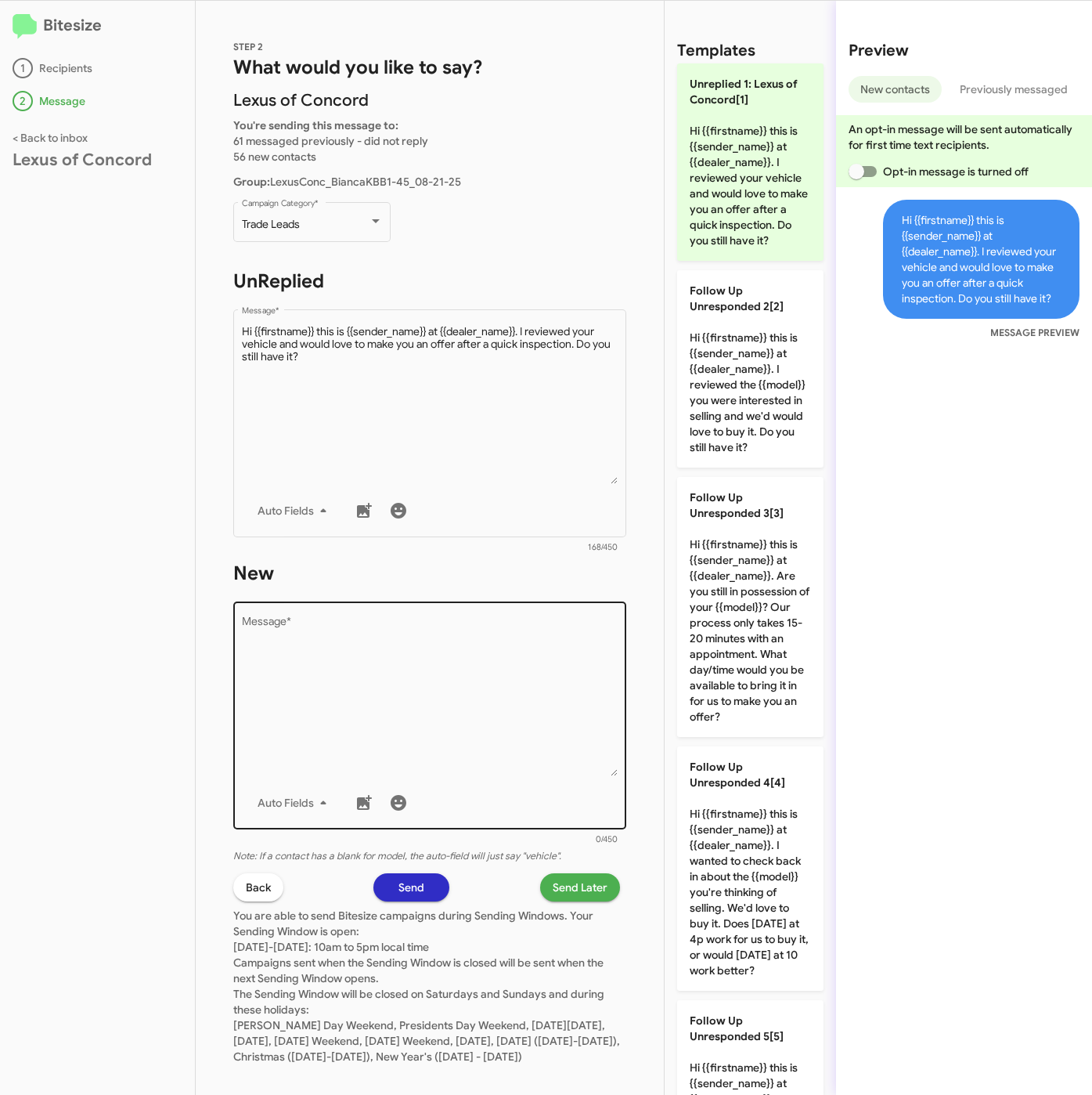
click at [468, 746] on textarea "Message *" at bounding box center [430, 696] width 377 height 160
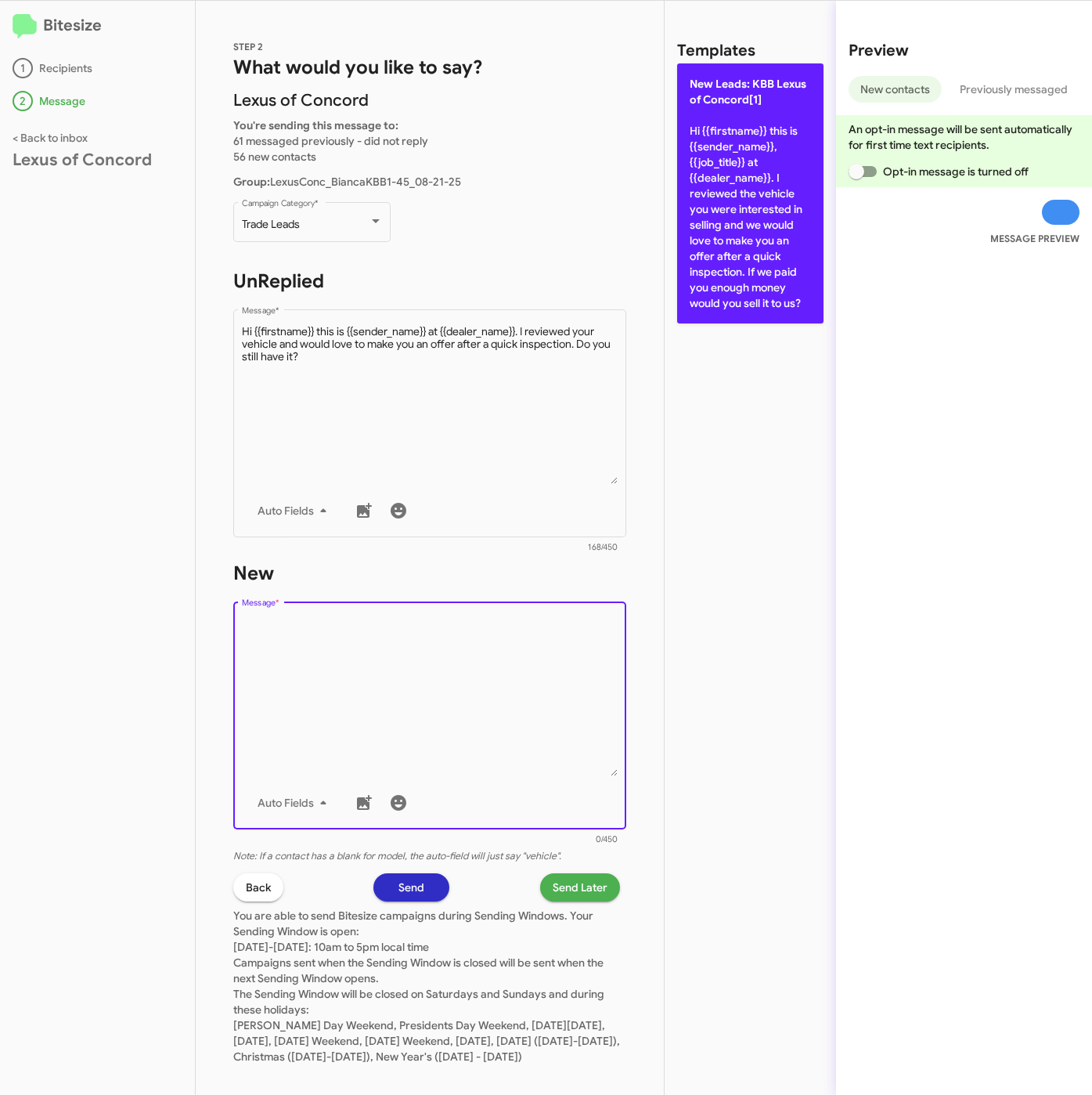
click at [696, 188] on p "New Leads: KBB Lexus of Concord[1] Hi {{firstname}} this is {{sender_name}}, {{…" at bounding box center [750, 193] width 146 height 260
type textarea "Hi {{firstname}} this is {{sender_name}}, {{job_title}} at {{dealer_name}}. I r…"
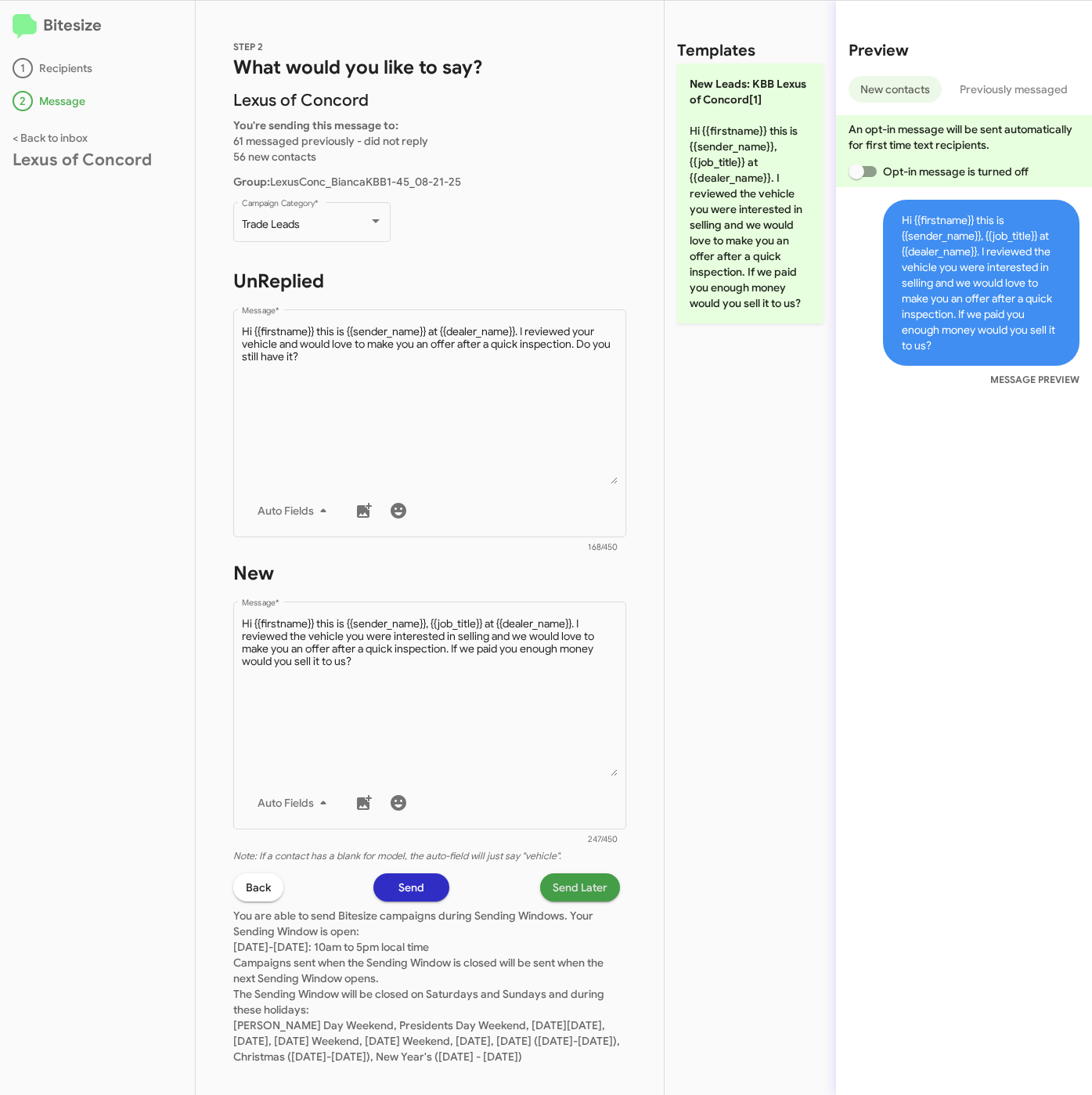
click at [574, 888] on span "Send Later" at bounding box center [580, 887] width 55 height 28
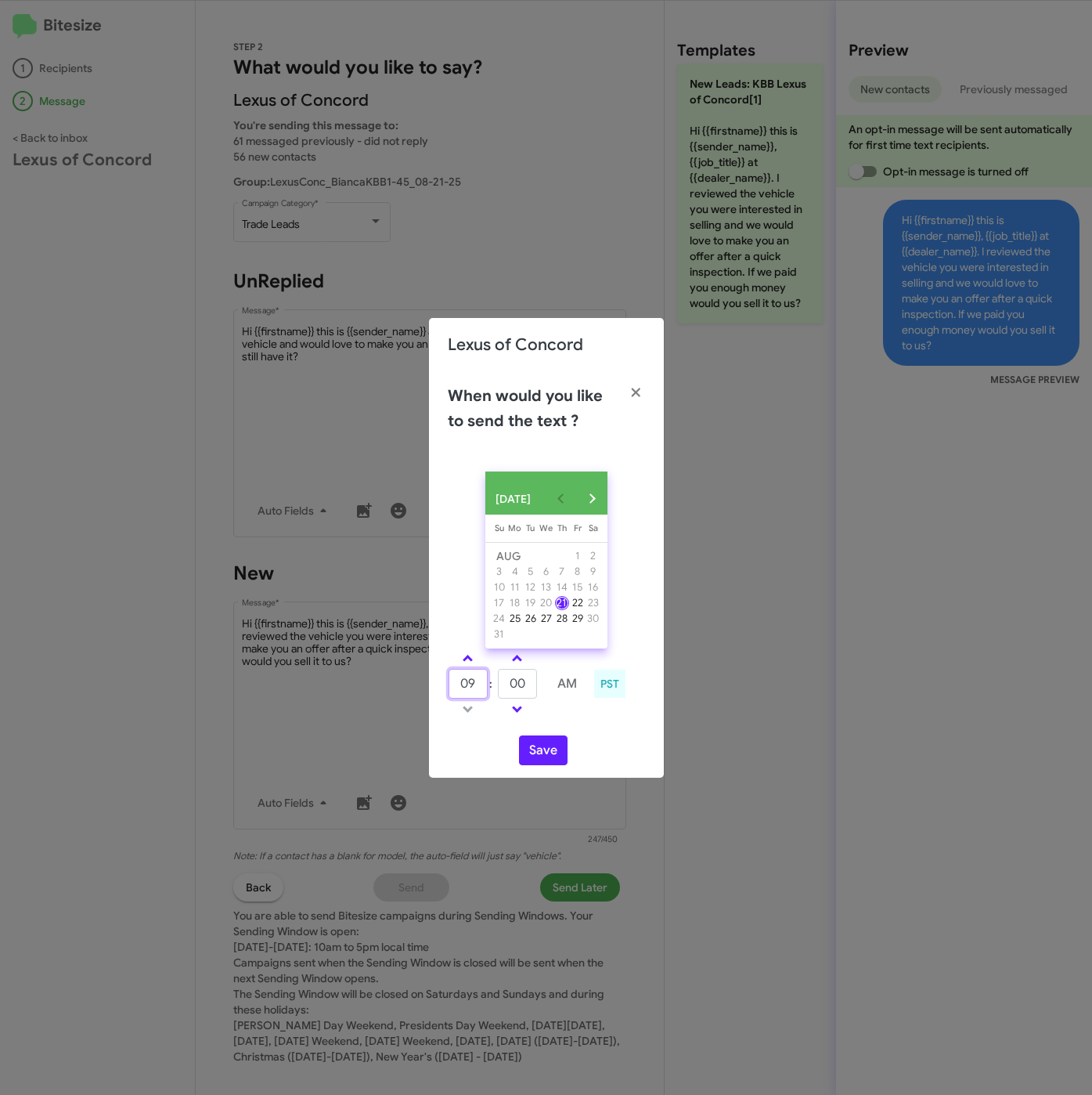
drag, startPoint x: 443, startPoint y: 674, endPoint x: 428, endPoint y: 668, distance: 16.2
click at [428, 668] on modal-container "Lexus of Concord When would you like to send the text ? [DATE] [DATE] Su [DATE]…" at bounding box center [546, 547] width 1092 height 1095
type input "10"
type input "45"
click at [552, 764] on button "Save" at bounding box center [543, 750] width 49 height 30
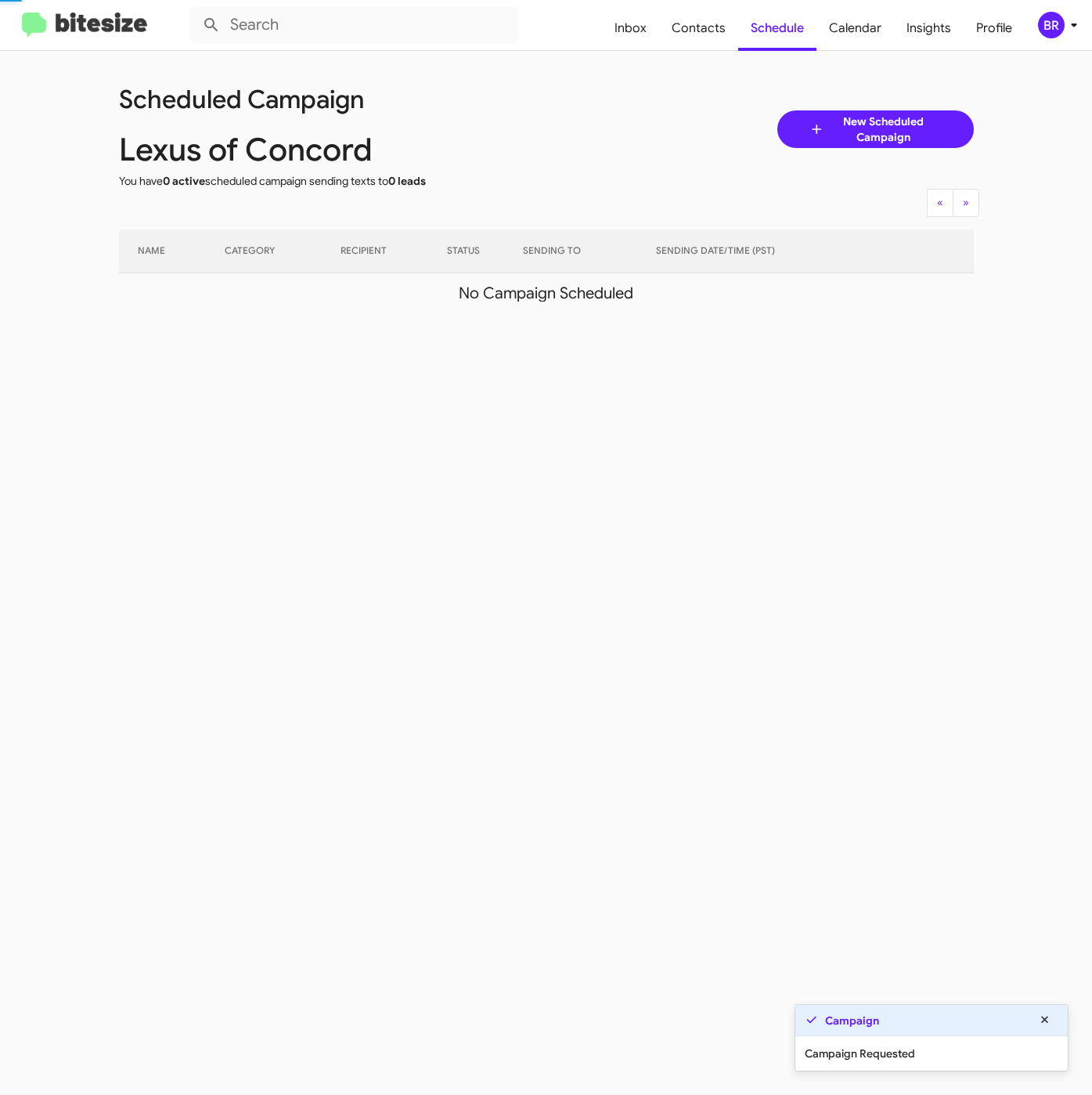
click at [1069, 14] on span "BR" at bounding box center [1060, 25] width 47 height 27
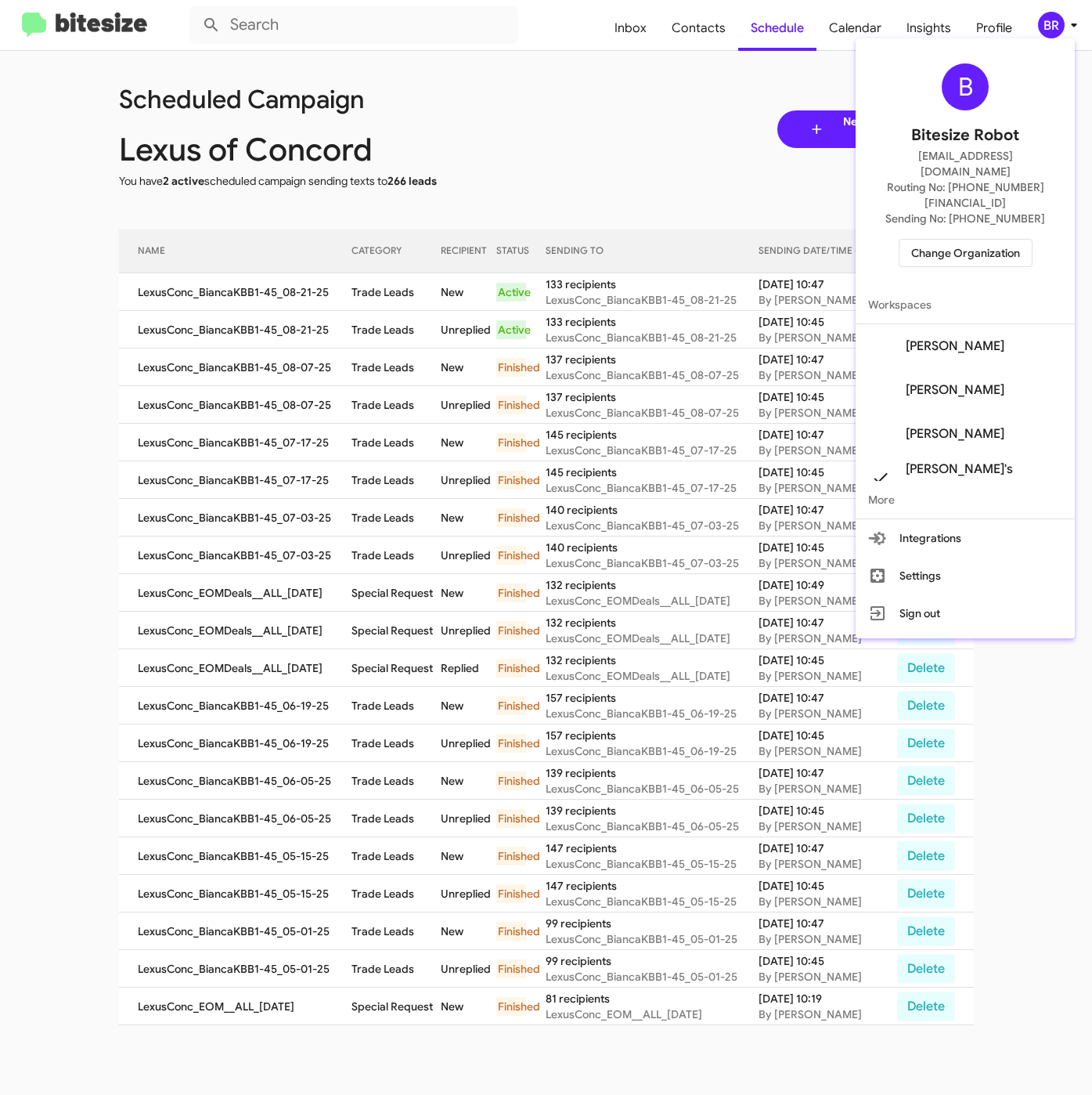
click at [389, 305] on div at bounding box center [546, 547] width 1092 height 1095
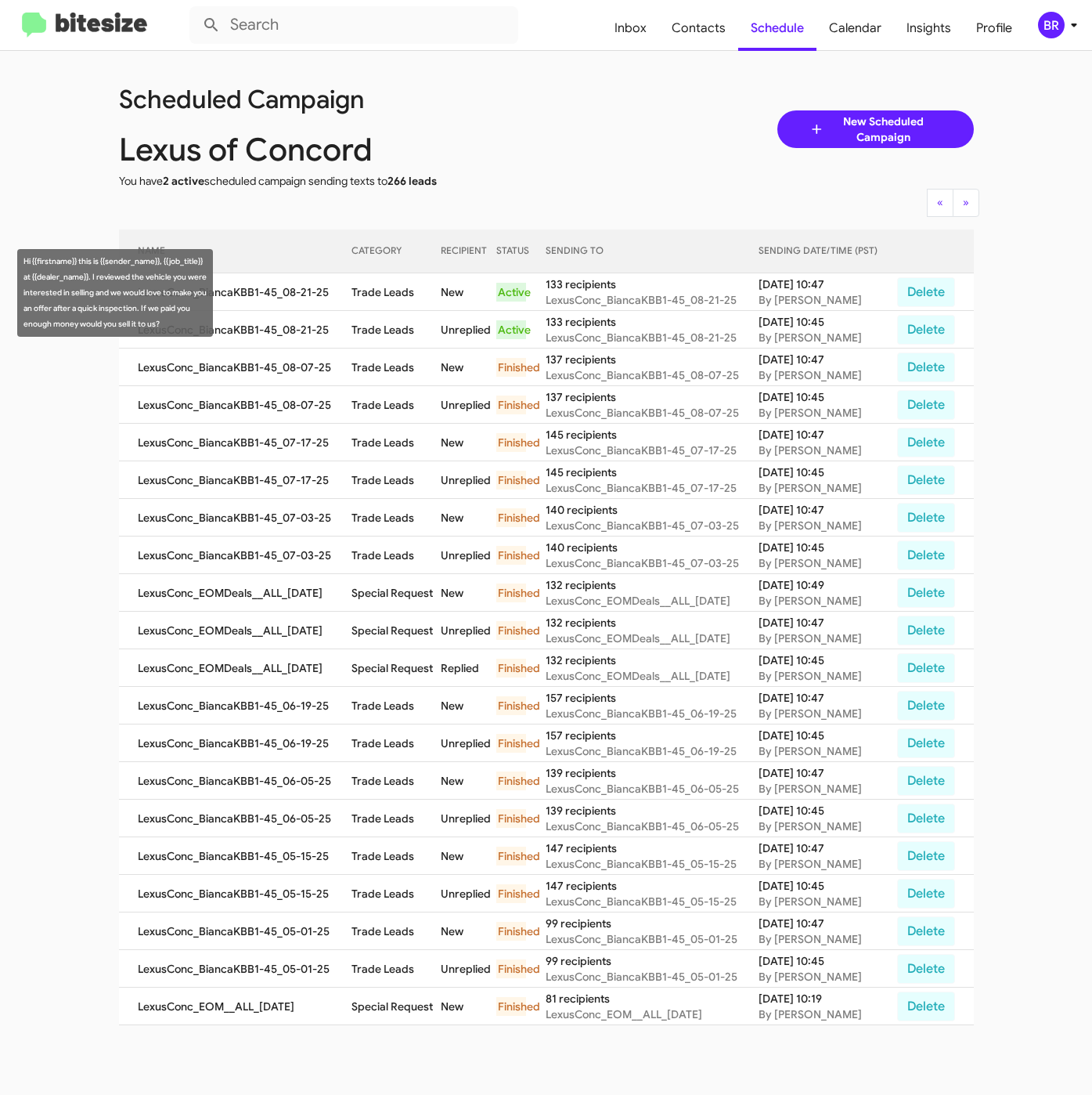
drag, startPoint x: 352, startPoint y: 299, endPoint x: 422, endPoint y: 306, distance: 70.3
click at [422, 306] on tr "LexusConc_BiancaKBB1-45_08-21-25 Trade Leads New Active 133 recipients LexusCon…" at bounding box center [547, 292] width 855 height 38
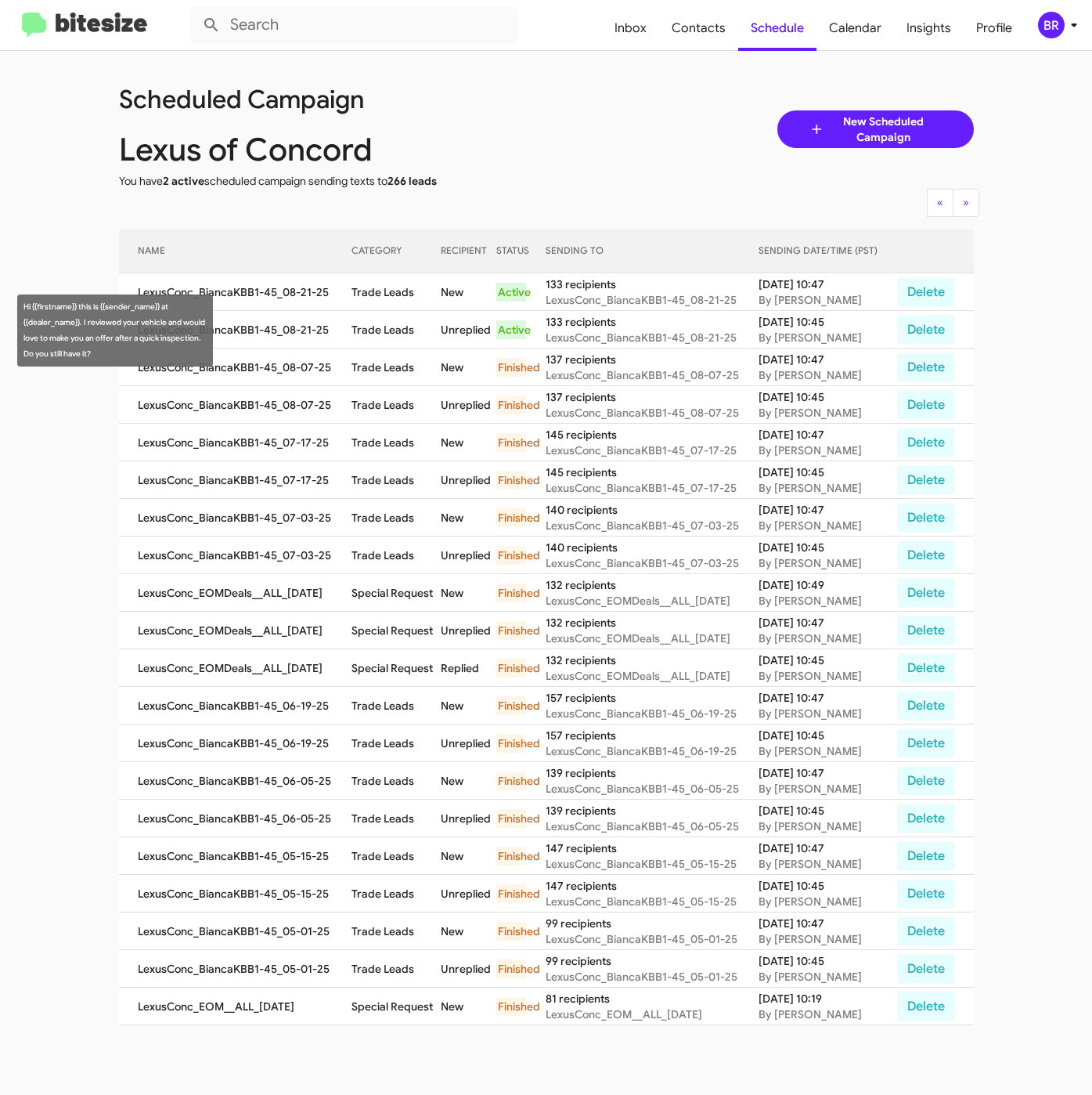
copy tr "Trade Leads"
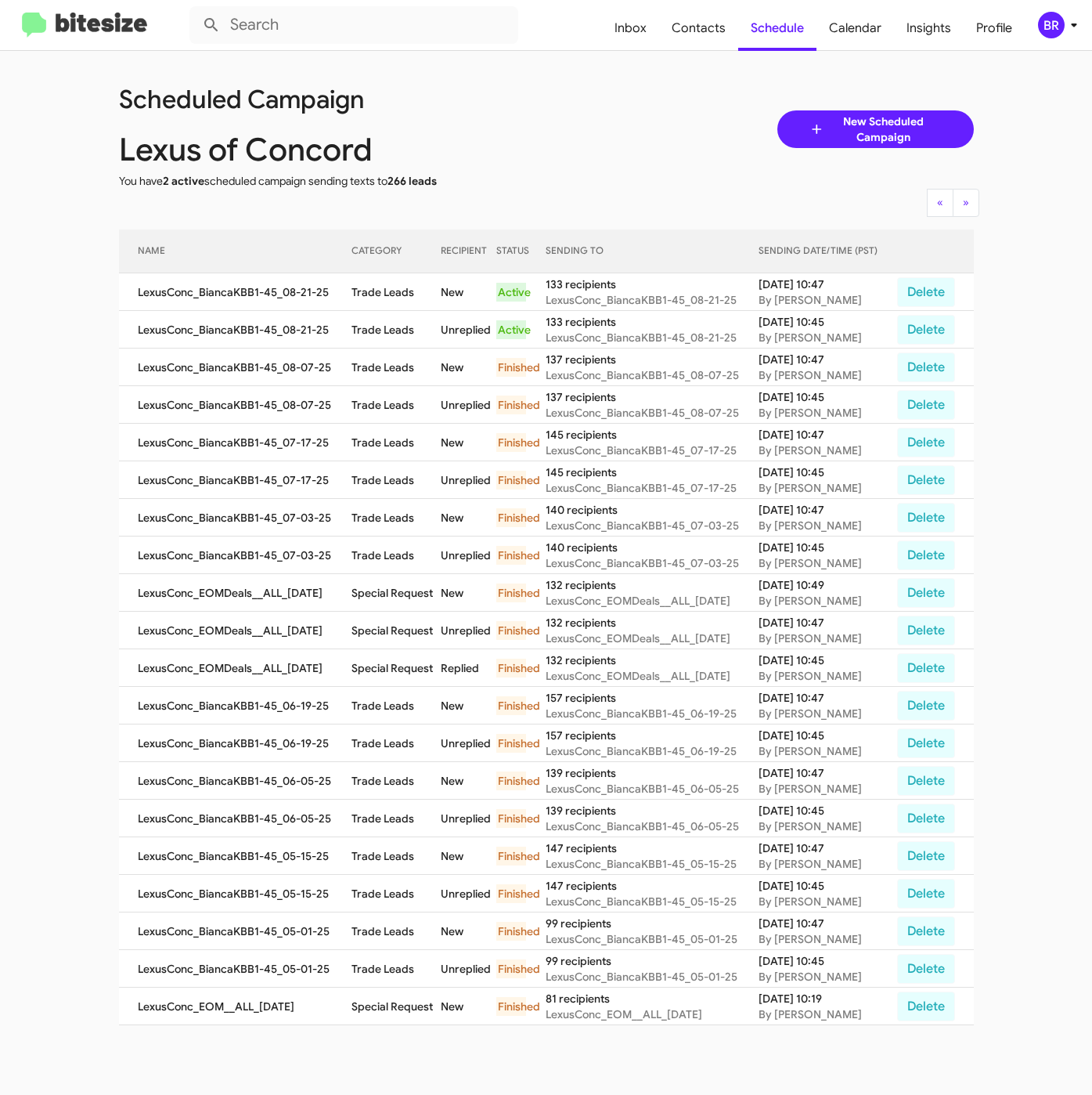
drag, startPoint x: 657, startPoint y: 94, endPoint x: 558, endPoint y: 111, distance: 100.4
click at [657, 94] on div "Scheduled Campaign [PERSON_NAME] of Concord You have 2 active scheduled campaig…" at bounding box center [546, 129] width 878 height 119
